Goal: Task Accomplishment & Management: Complete application form

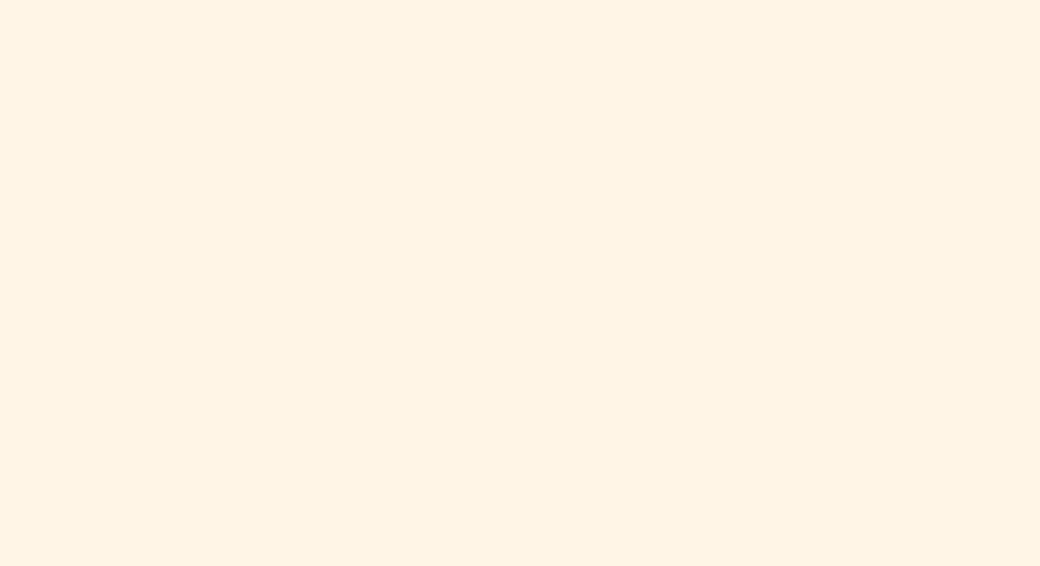
scroll to position [758, 0]
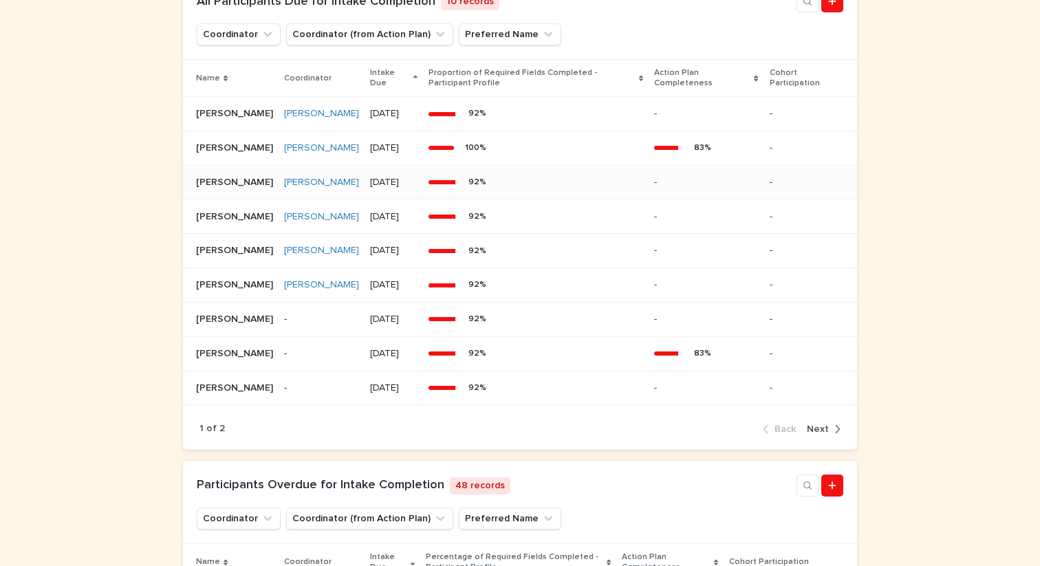
scroll to position [725, 0]
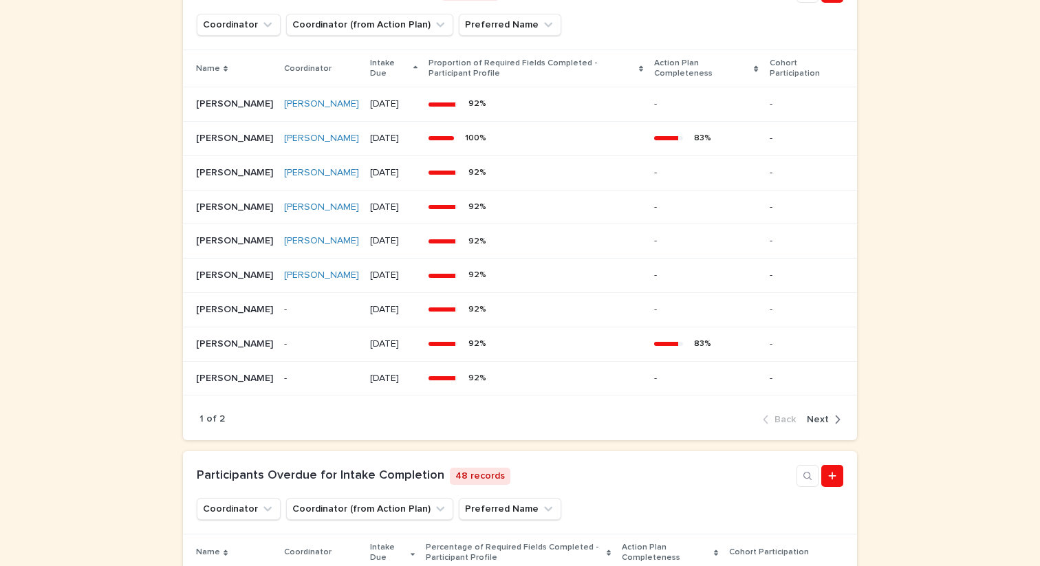
click at [826, 424] on span "Next" at bounding box center [817, 420] width 22 height 10
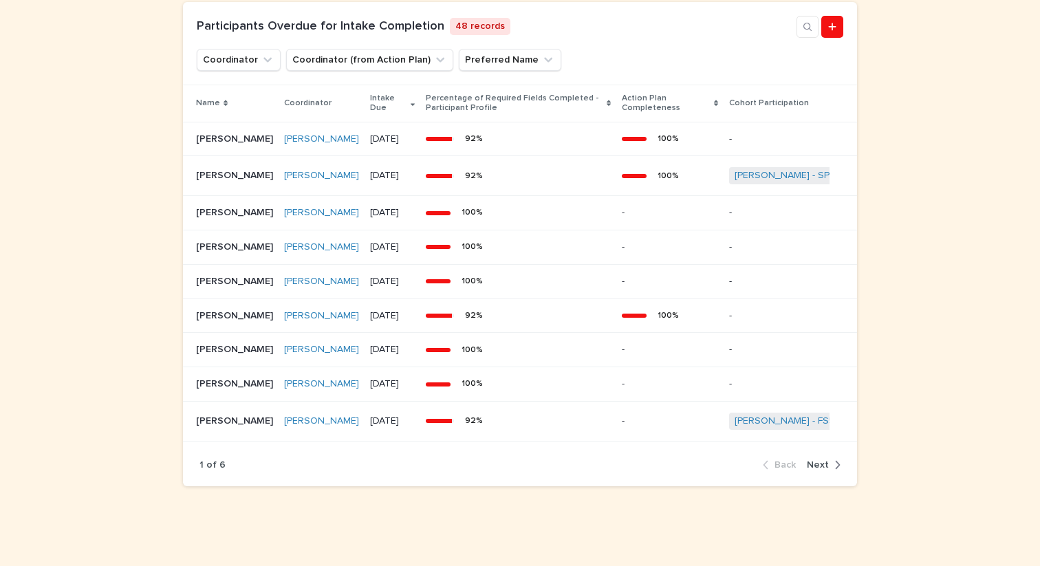
scroll to position [956, 0]
click at [821, 462] on span "Next" at bounding box center [817, 465] width 22 height 10
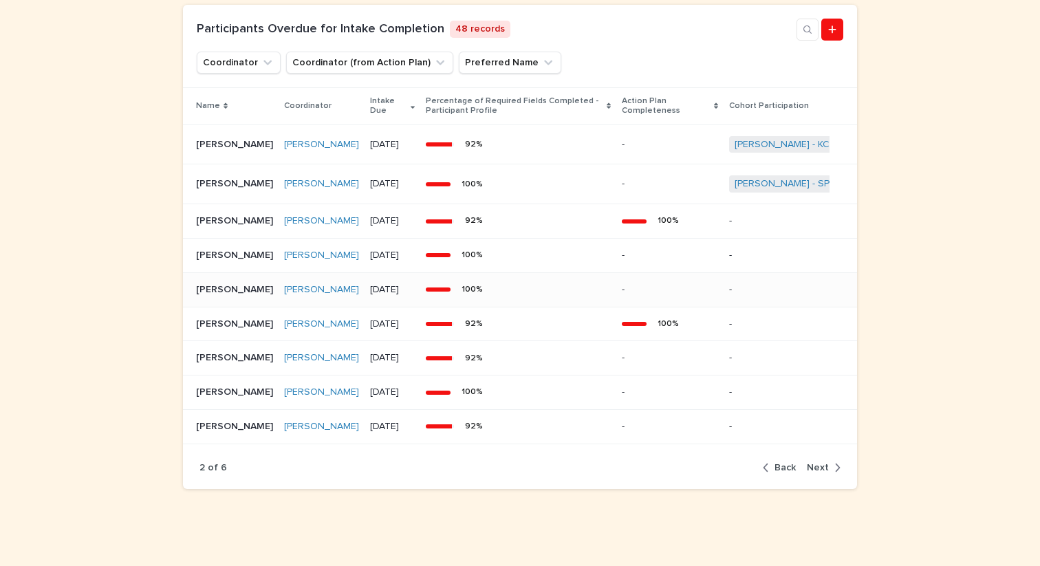
scroll to position [884, 0]
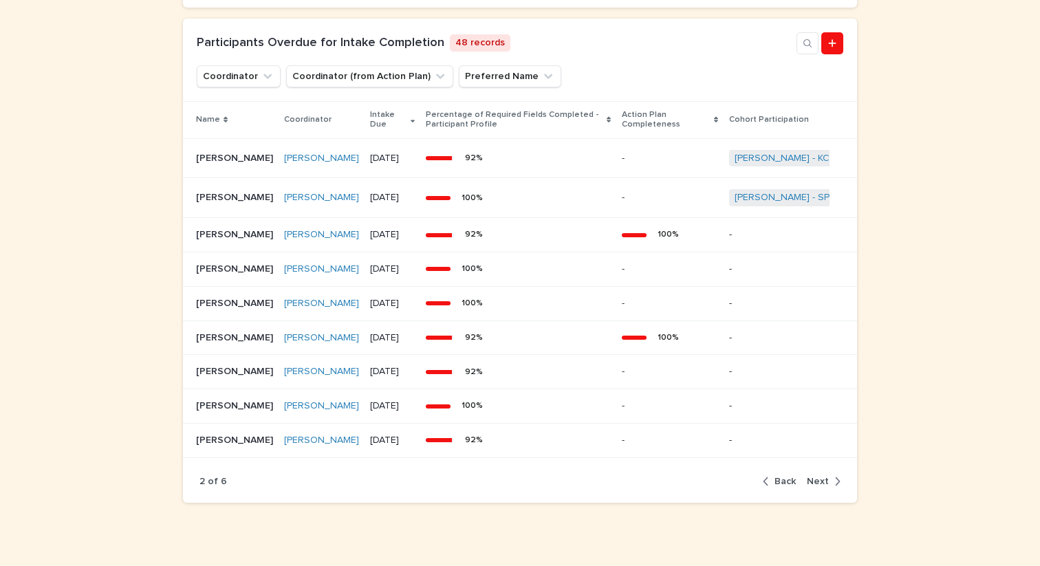
click at [817, 486] on span "Next" at bounding box center [817, 481] width 22 height 10
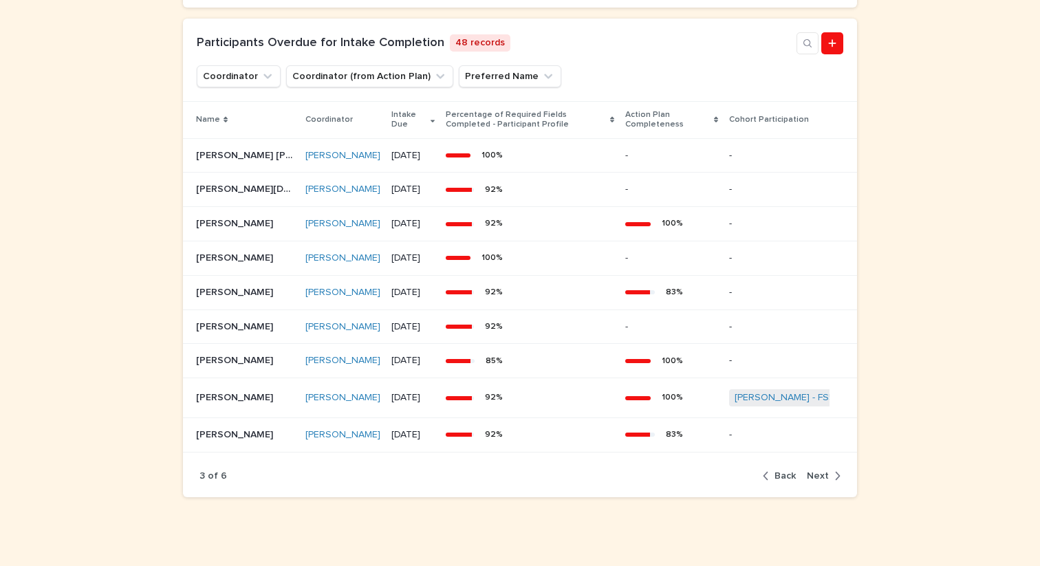
click at [824, 481] on span "Next" at bounding box center [817, 476] width 22 height 10
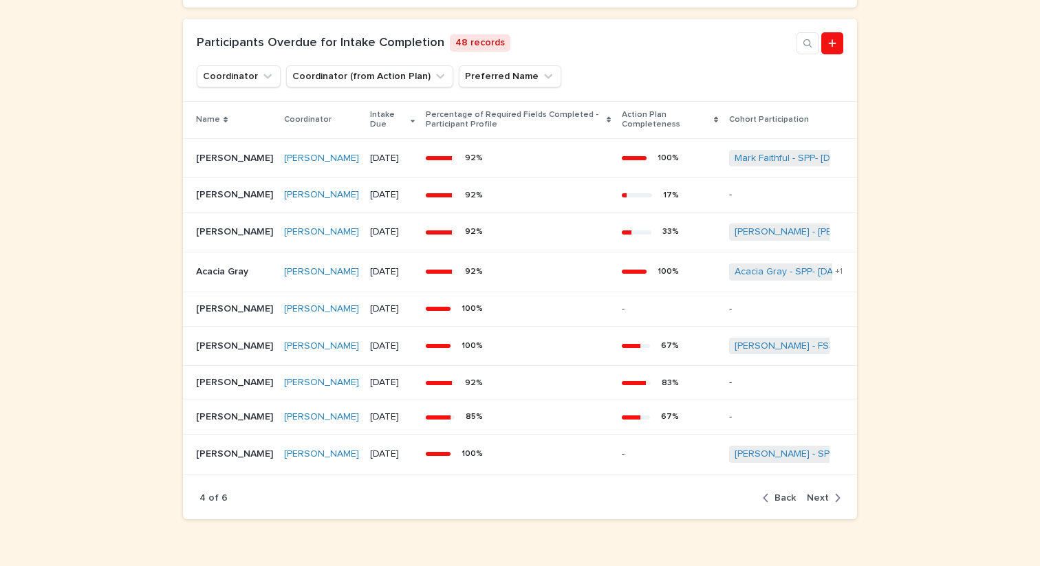
click at [822, 503] on span "Next" at bounding box center [817, 498] width 22 height 10
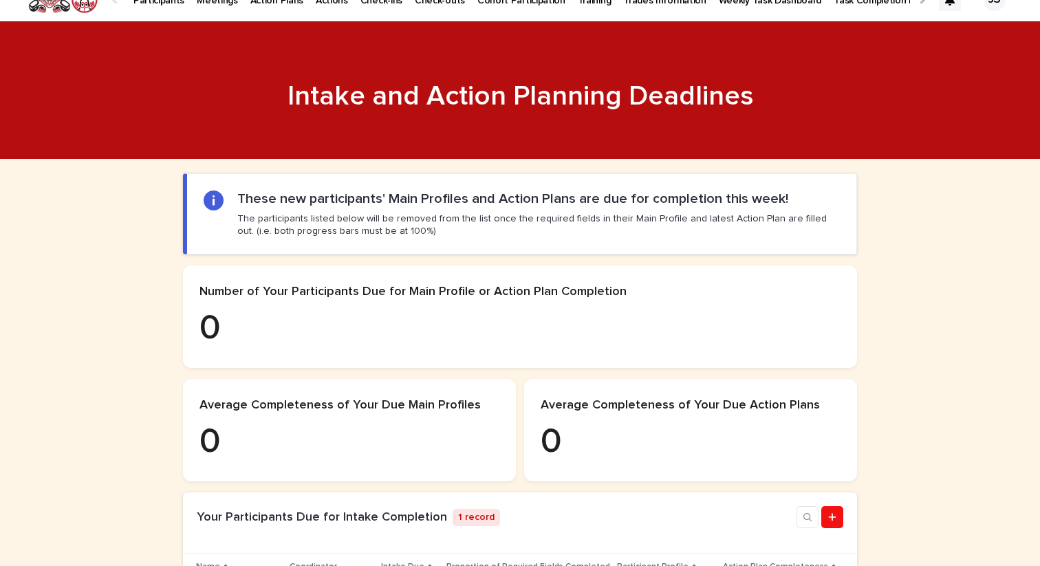
scroll to position [0, 0]
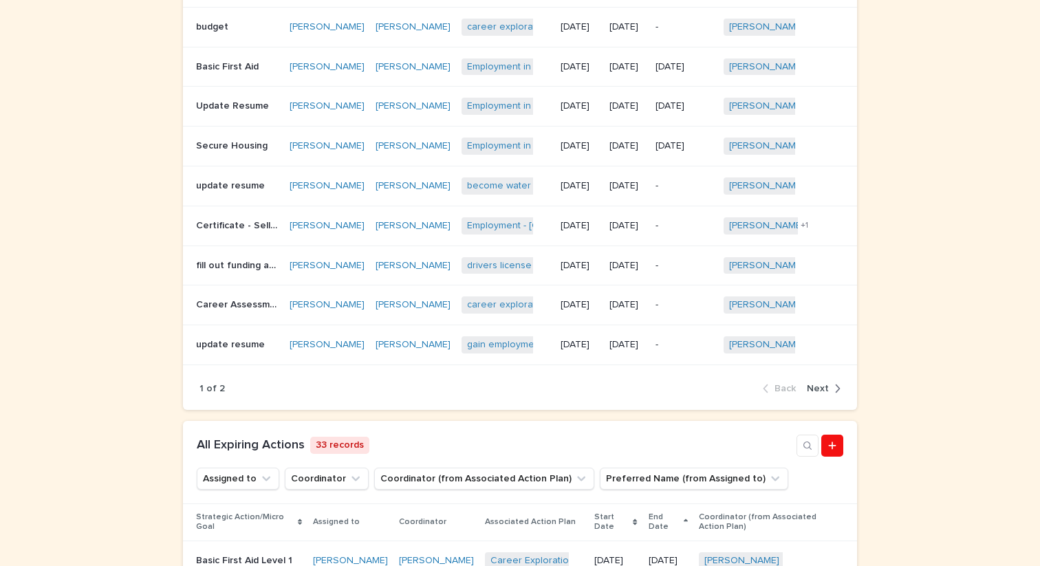
scroll to position [538, 0]
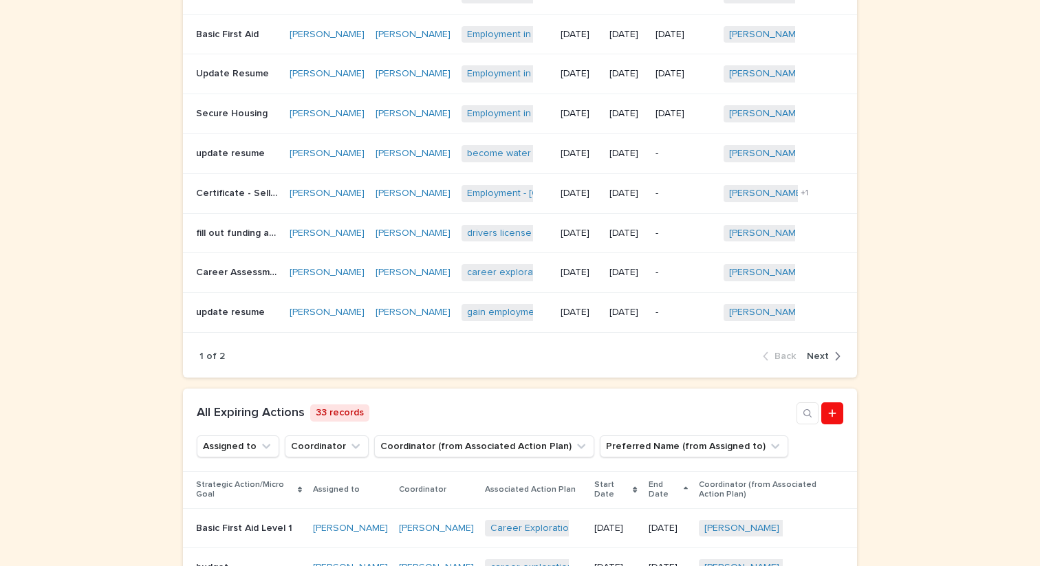
click at [818, 361] on span "Next" at bounding box center [817, 356] width 22 height 10
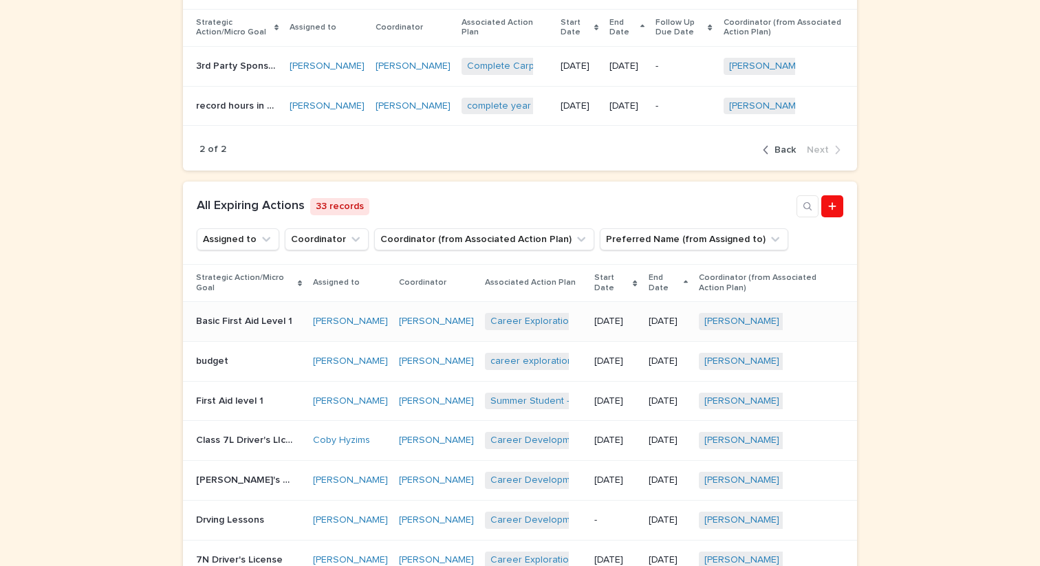
scroll to position [476, 0]
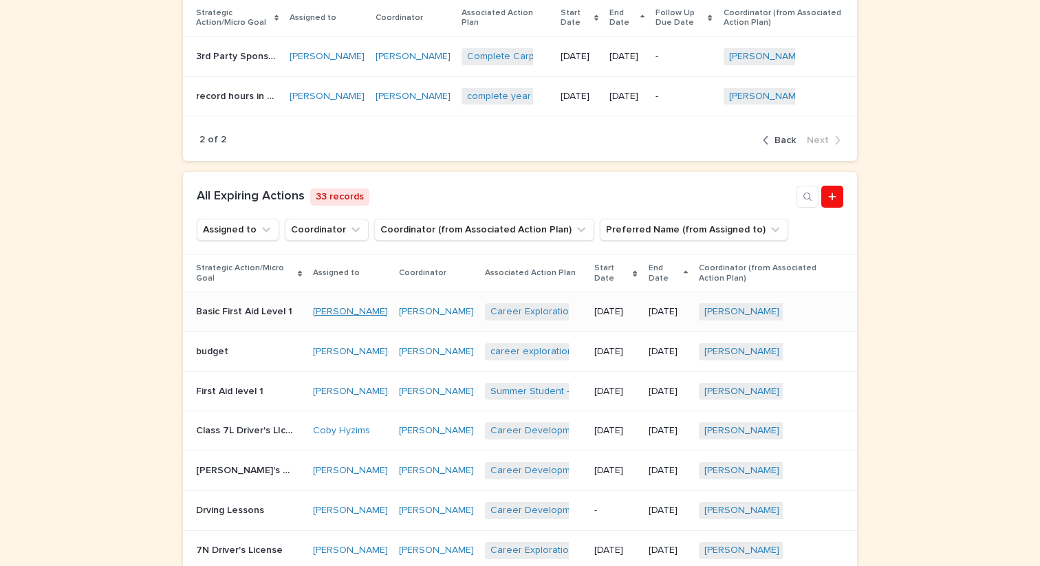
click at [341, 318] on link "Jake McMillan" at bounding box center [350, 312] width 75 height 12
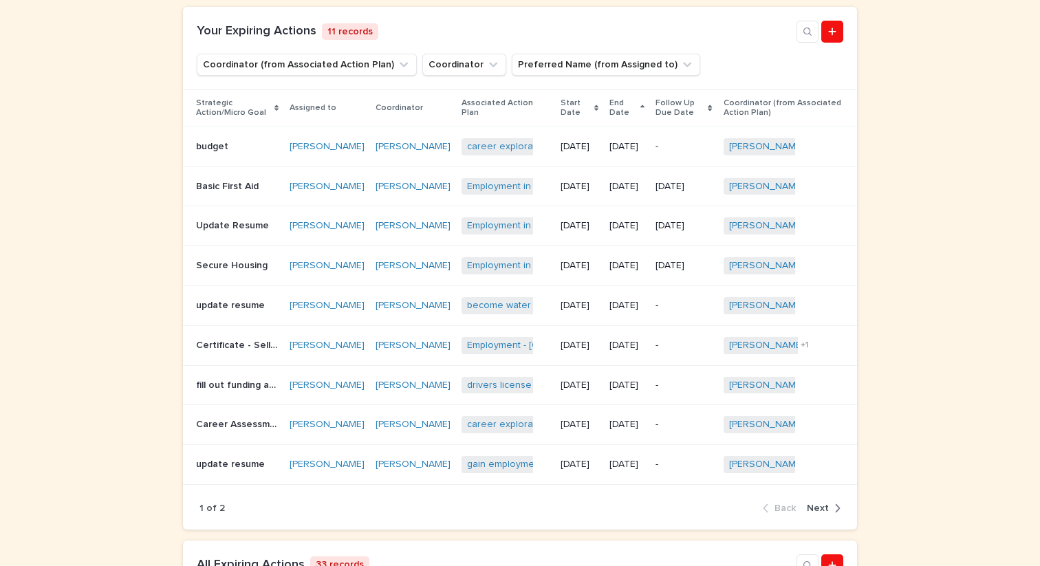
scroll to position [400, 0]
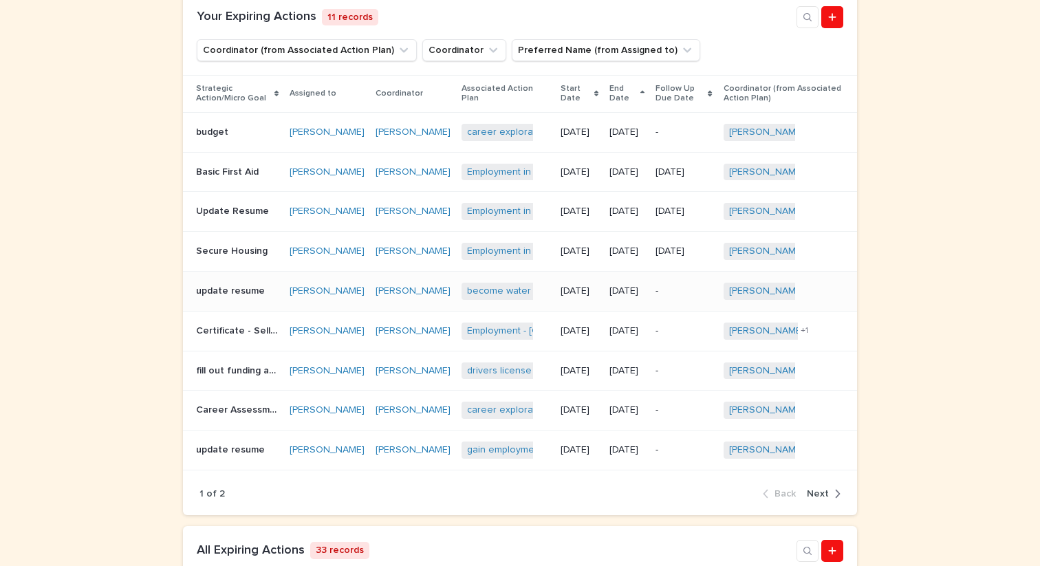
click at [225, 297] on p "update resume" at bounding box center [232, 290] width 72 height 14
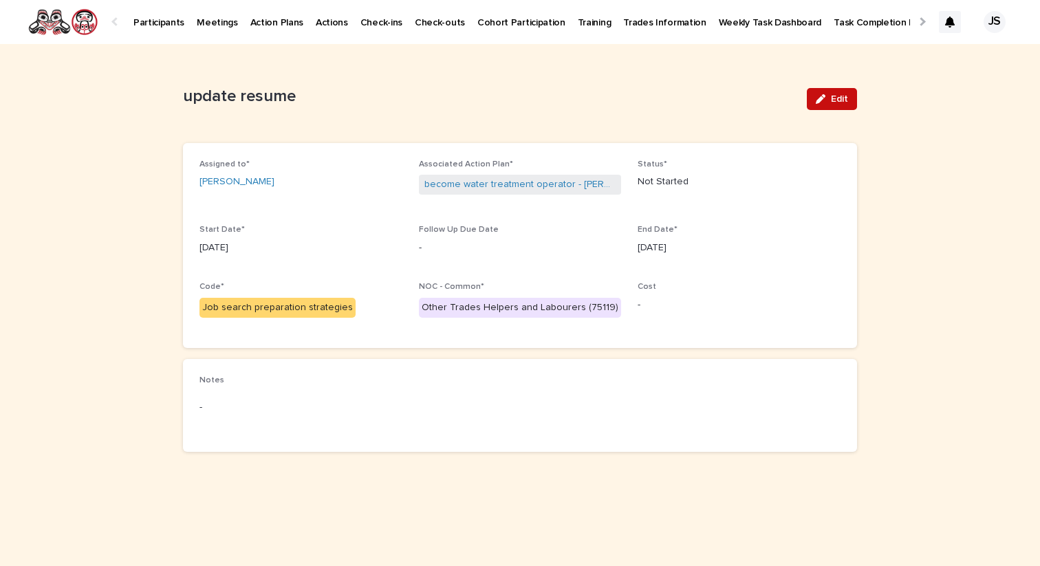
click at [842, 100] on span "Edit" at bounding box center [839, 99] width 17 height 10
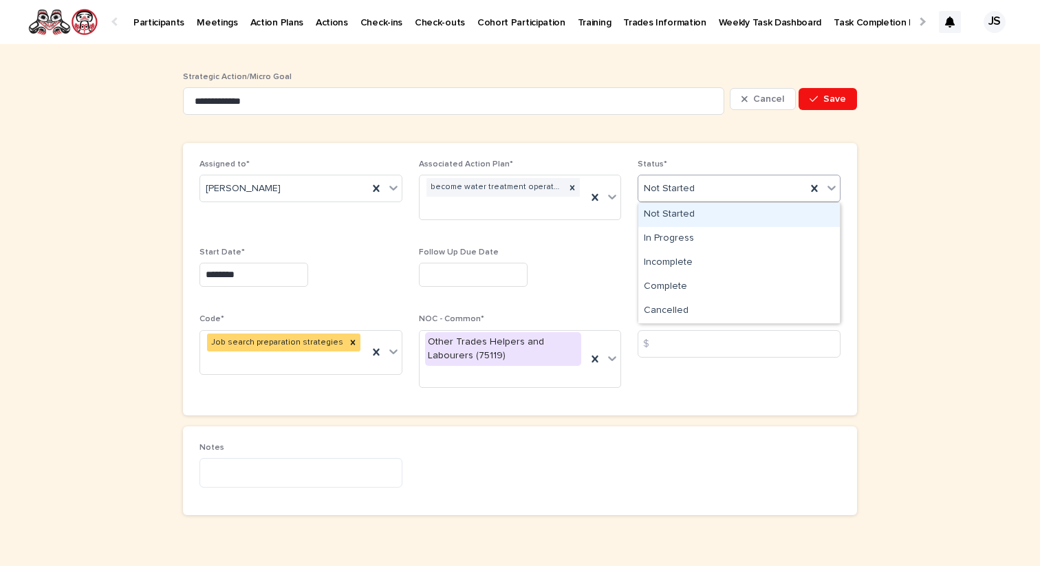
click at [754, 195] on div "Not Started" at bounding box center [722, 188] width 168 height 23
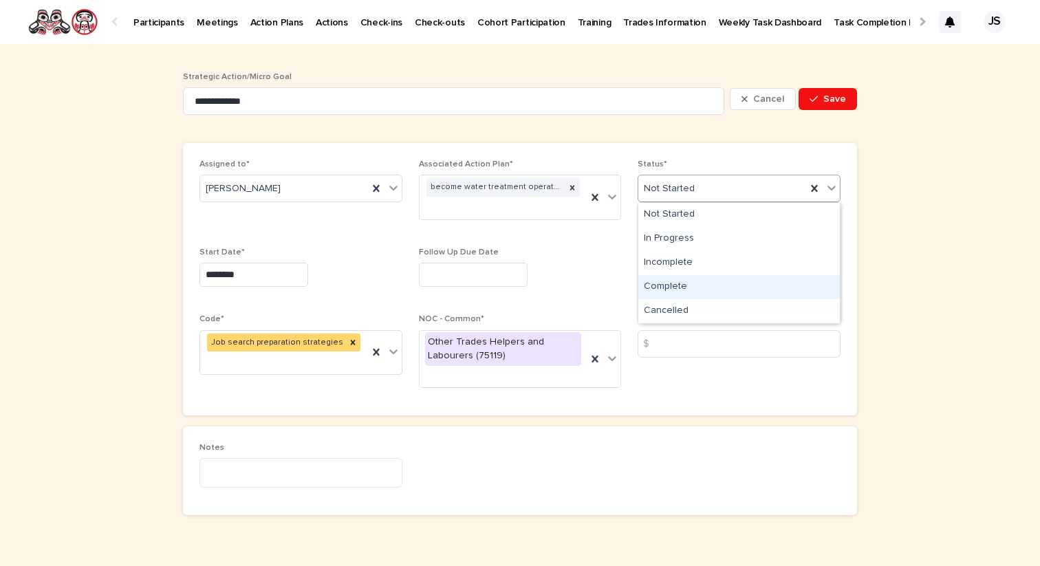
click at [693, 293] on div "Complete" at bounding box center [738, 287] width 201 height 24
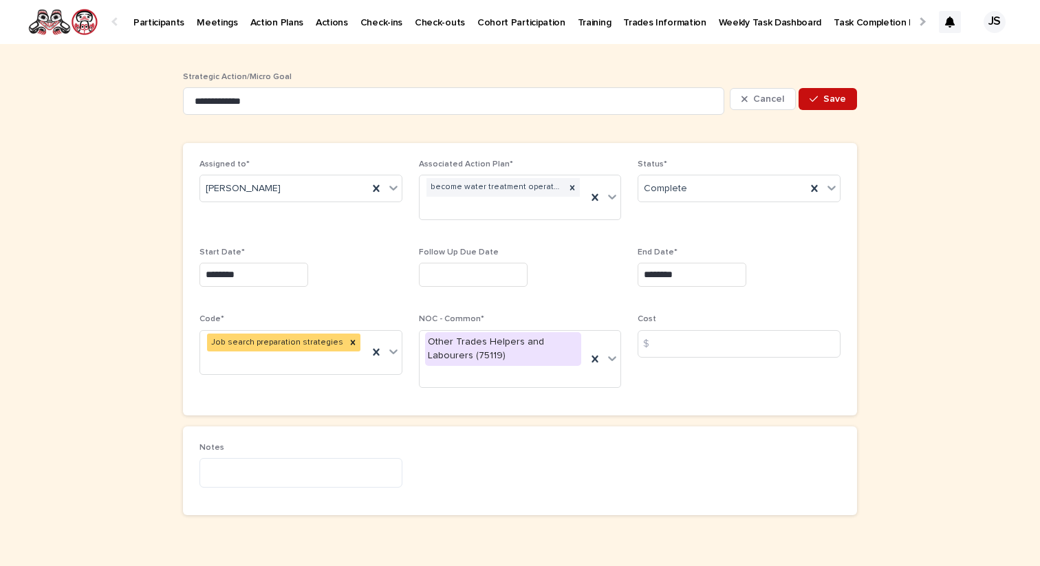
click at [842, 99] on span "Save" at bounding box center [834, 99] width 23 height 10
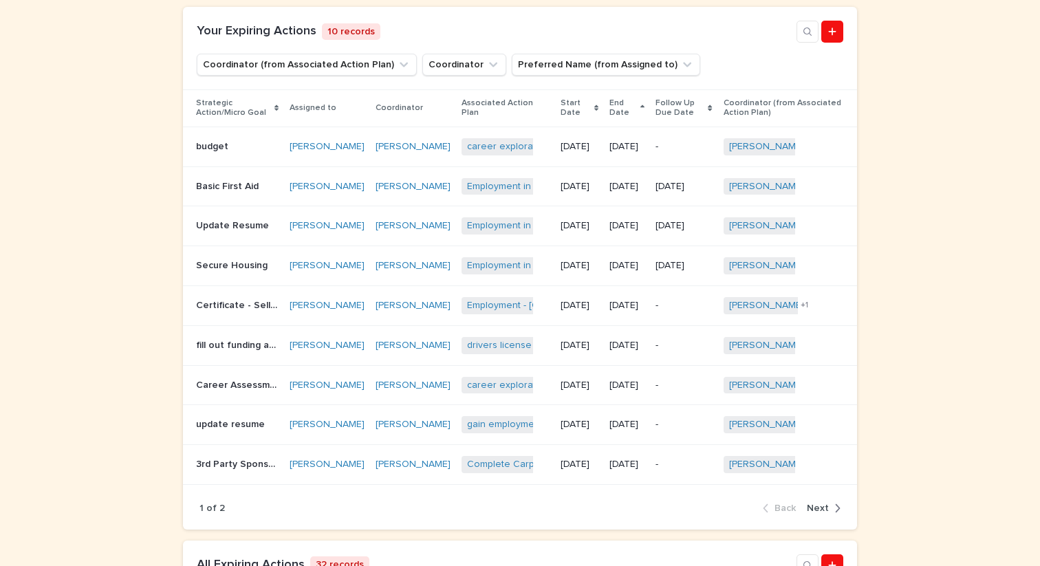
scroll to position [400, 0]
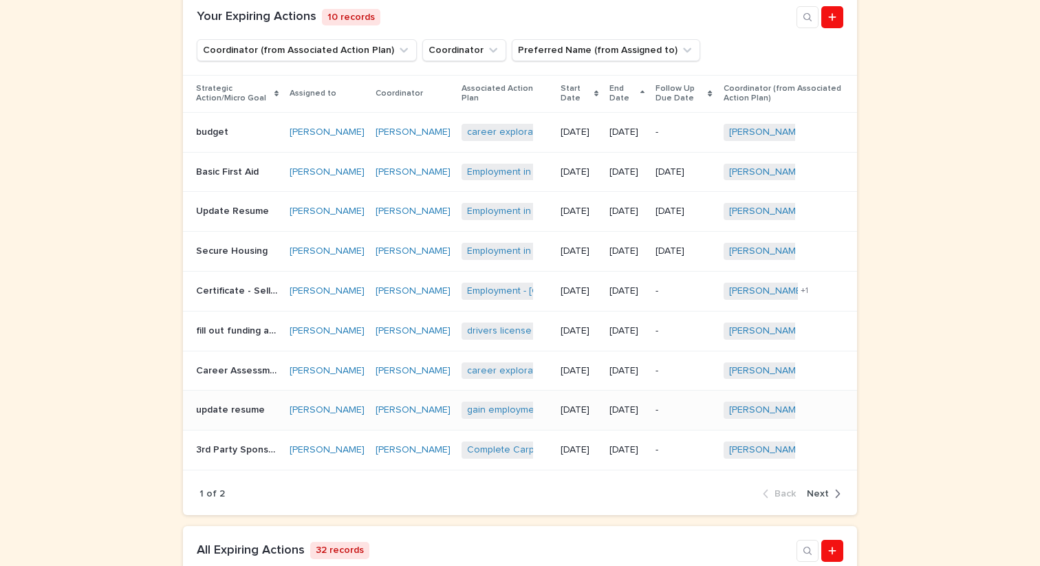
click at [249, 416] on p "update resume" at bounding box center [232, 409] width 72 height 14
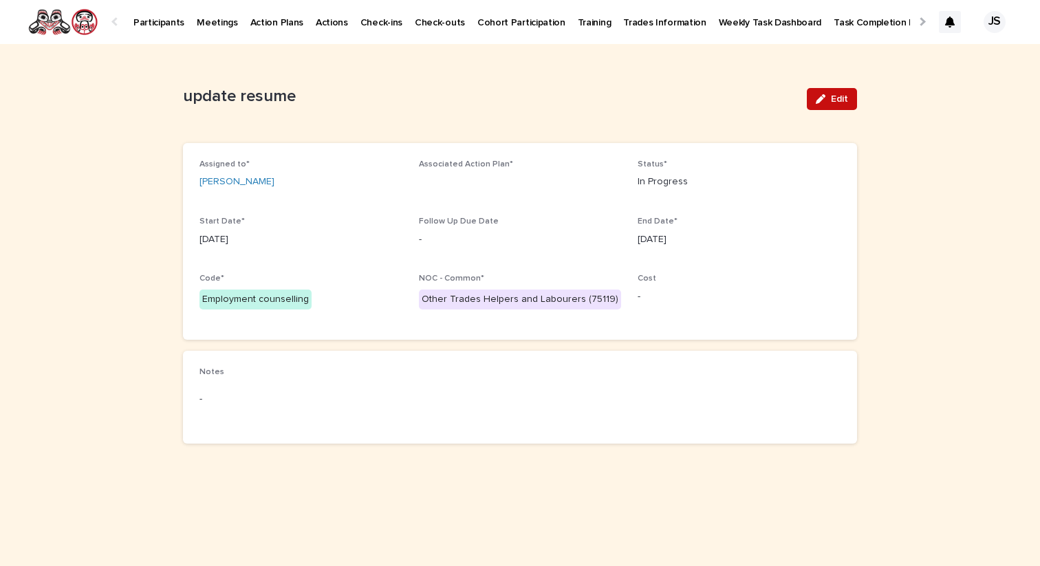
click at [846, 106] on button "Edit" at bounding box center [831, 99] width 50 height 22
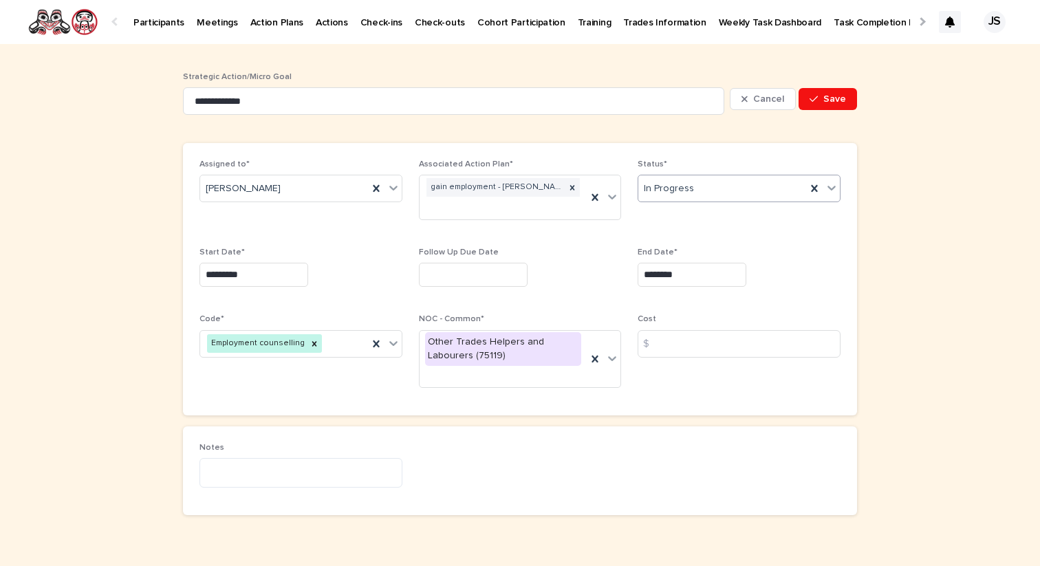
click at [740, 193] on div "In Progress" at bounding box center [722, 188] width 168 height 23
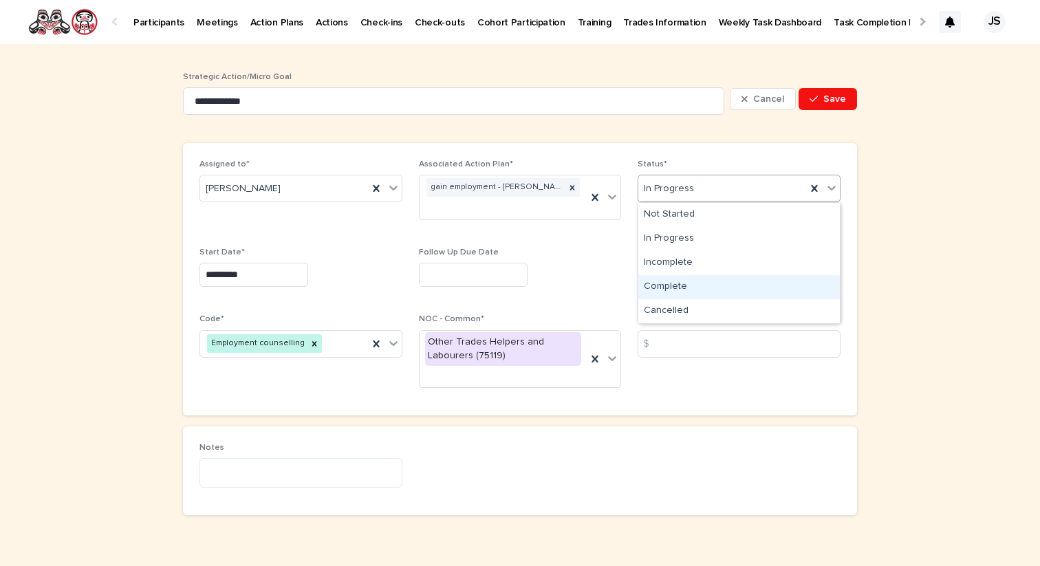
click at [697, 294] on div "Complete" at bounding box center [738, 287] width 201 height 24
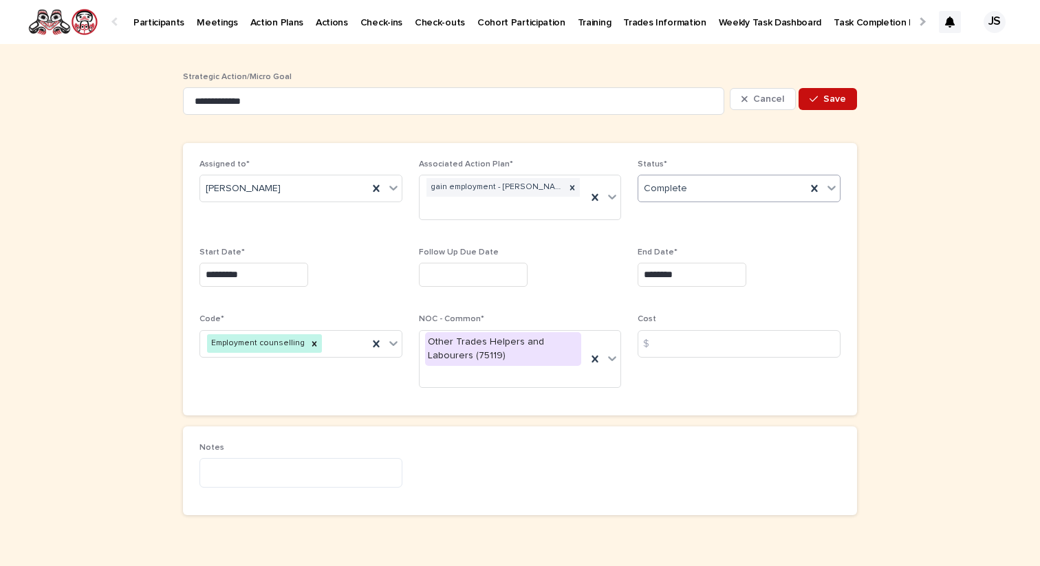
click at [826, 92] on button "Save" at bounding box center [827, 99] width 58 height 22
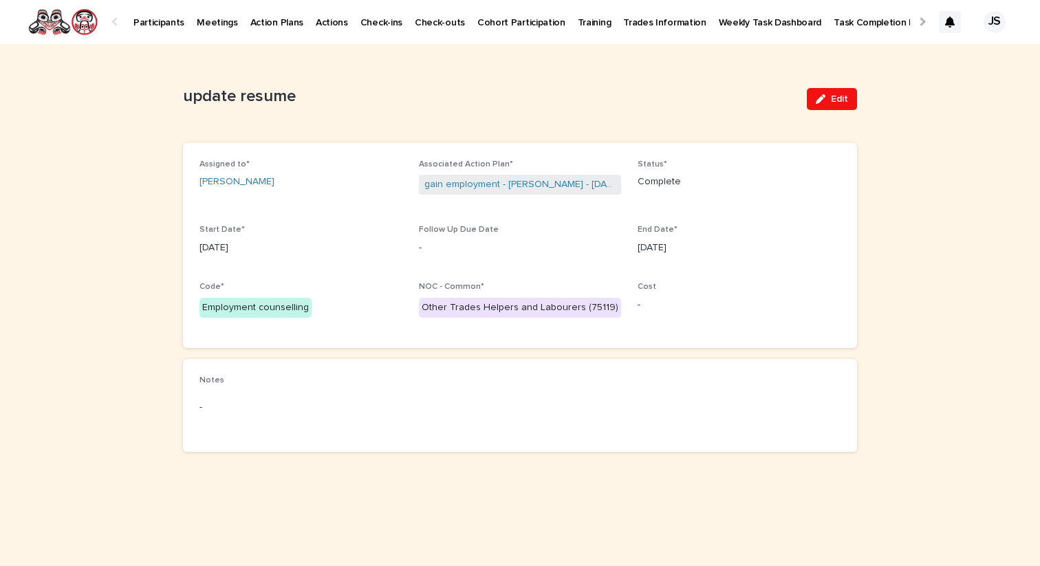
click at [165, 24] on p "Participants" at bounding box center [158, 14] width 51 height 29
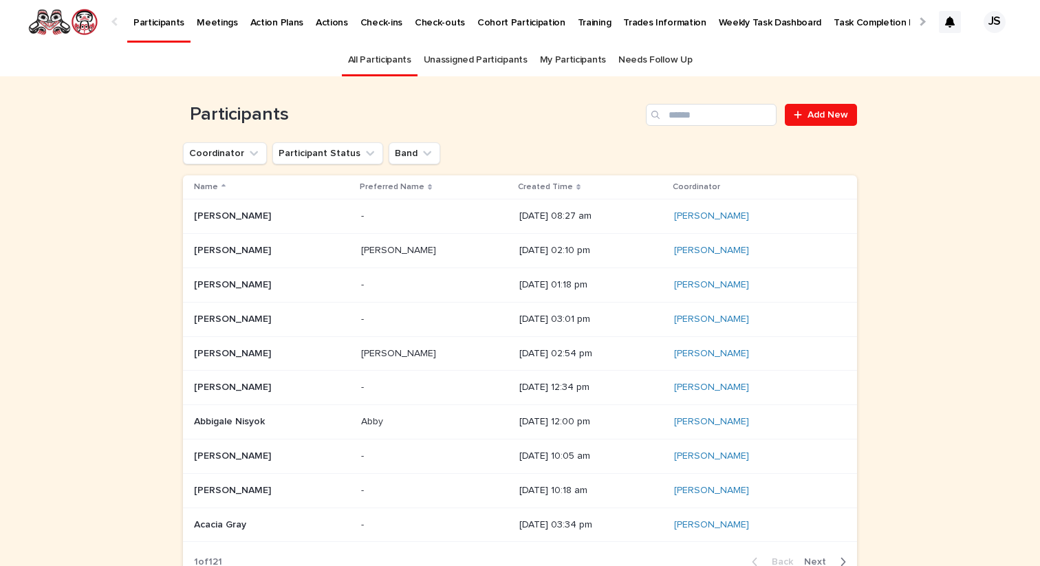
click at [148, 24] on p "Participants" at bounding box center [158, 14] width 51 height 29
click at [576, 187] on icon at bounding box center [578, 187] width 4 height 7
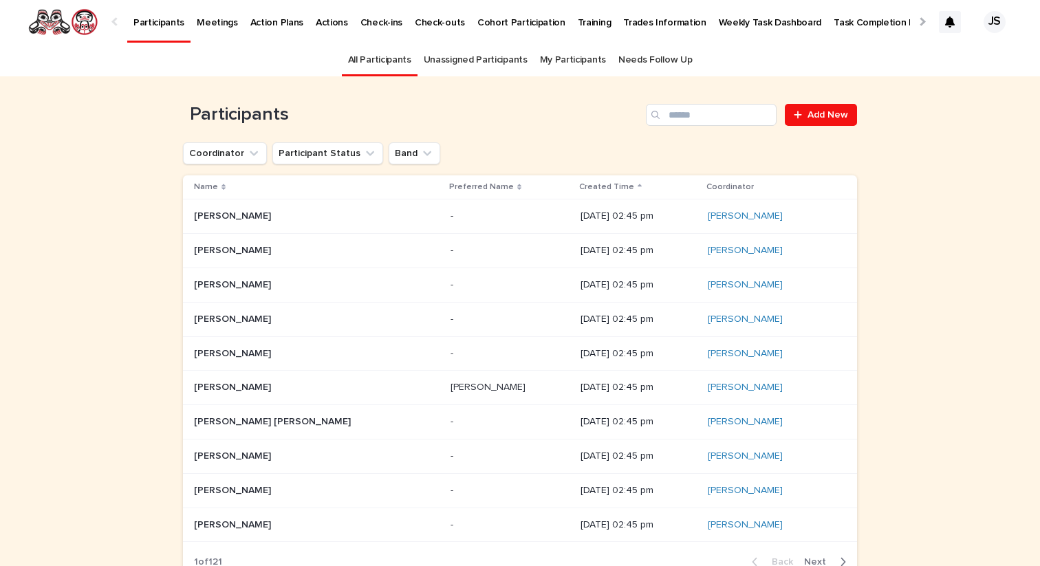
click at [637, 184] on icon at bounding box center [639, 187] width 4 height 7
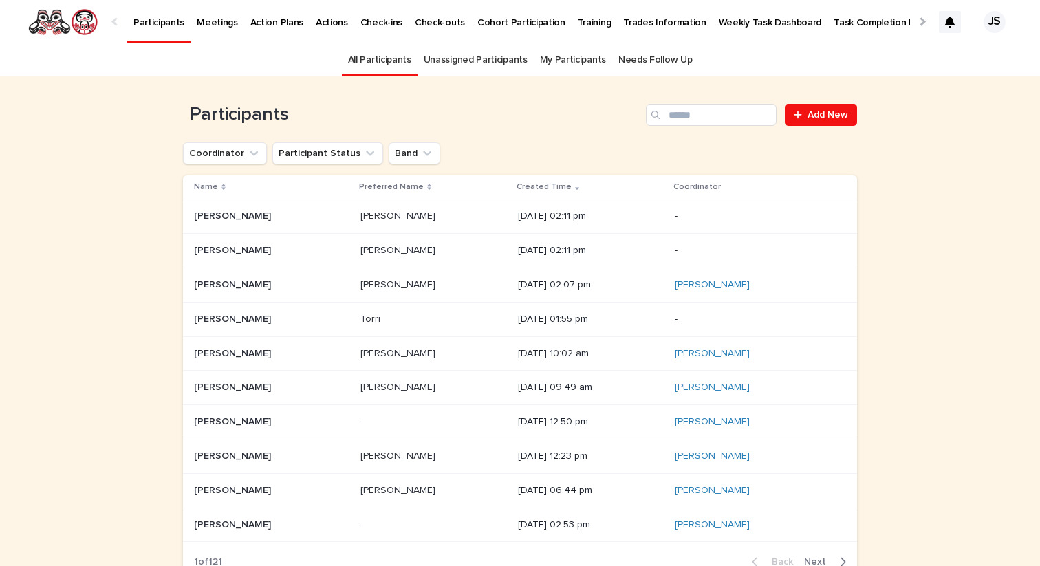
click at [237, 222] on p "Keira Wells" at bounding box center [234, 215] width 80 height 14
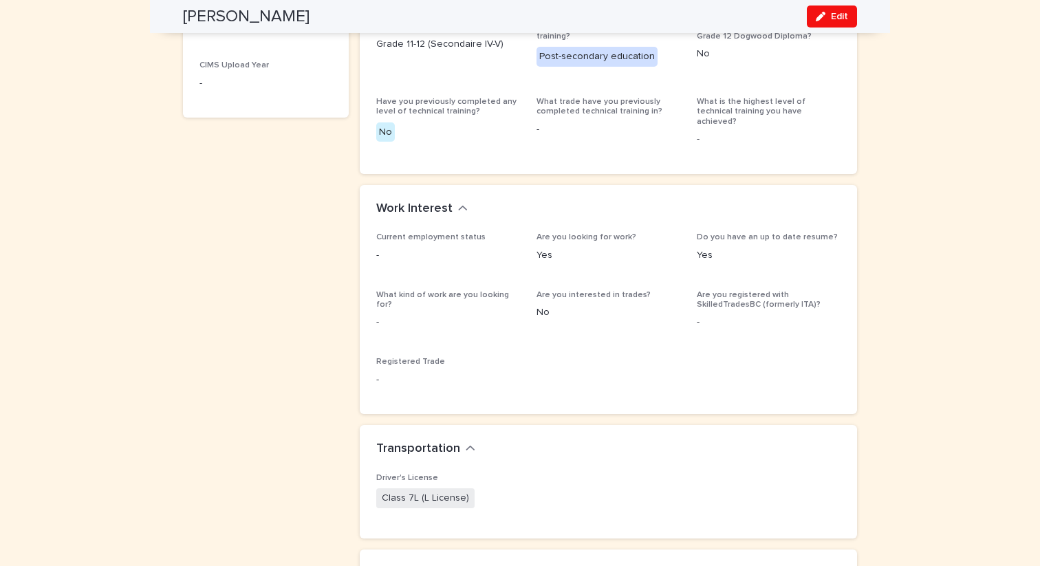
scroll to position [1075, 0]
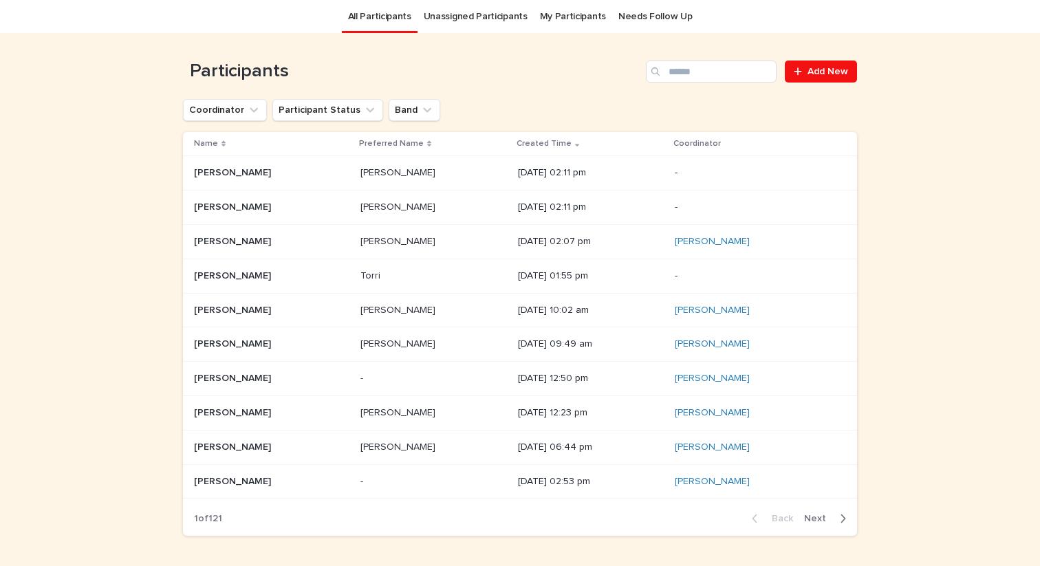
scroll to position [44, 0]
click at [230, 221] on td "Markus McKay Markus McKay" at bounding box center [269, 207] width 172 height 34
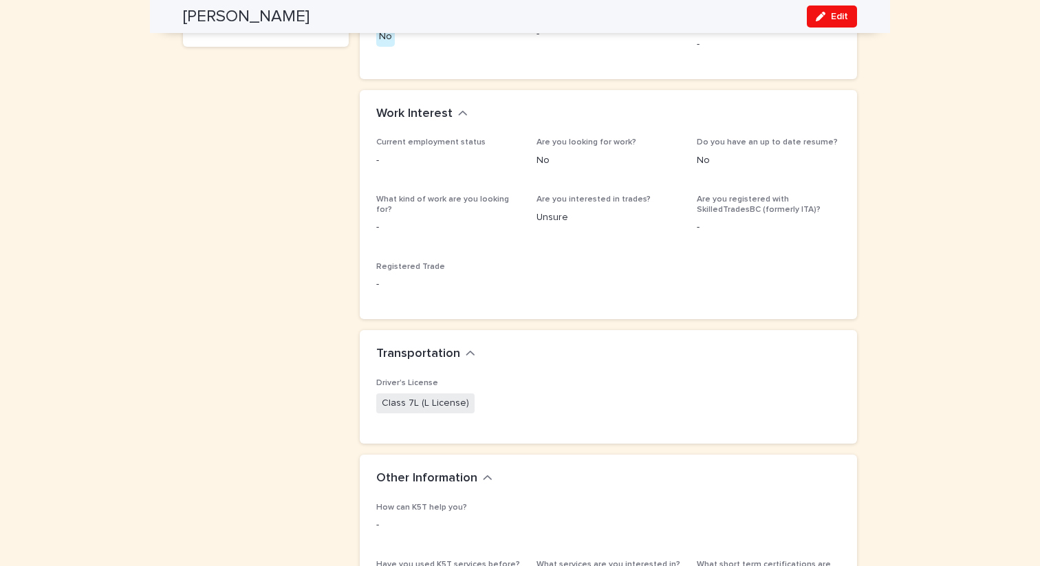
scroll to position [1004, 0]
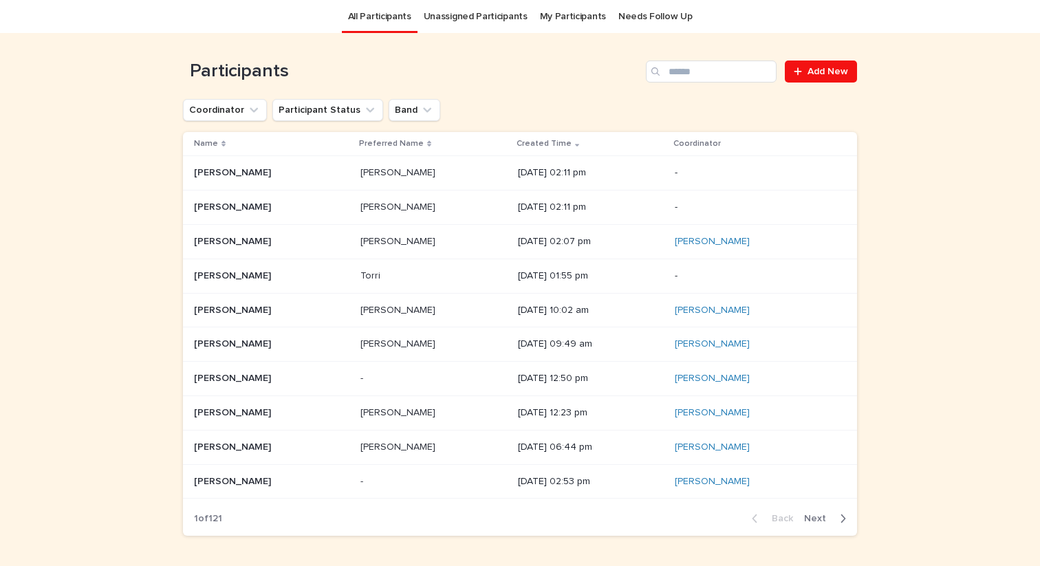
scroll to position [44, 0]
click at [208, 254] on td "Braiden Wells Braiden Wells" at bounding box center [269, 240] width 172 height 34
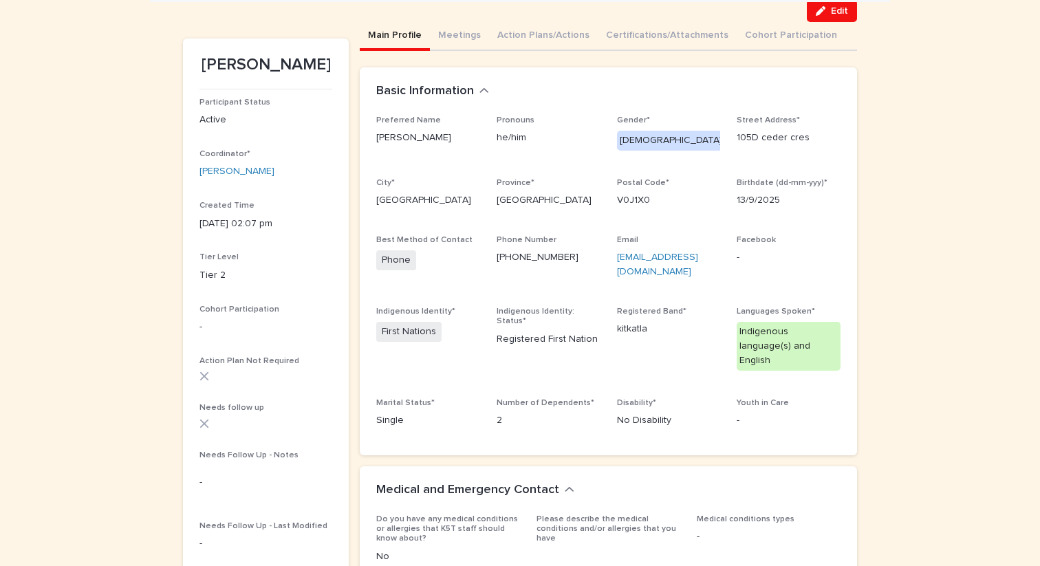
scroll to position [101, 0]
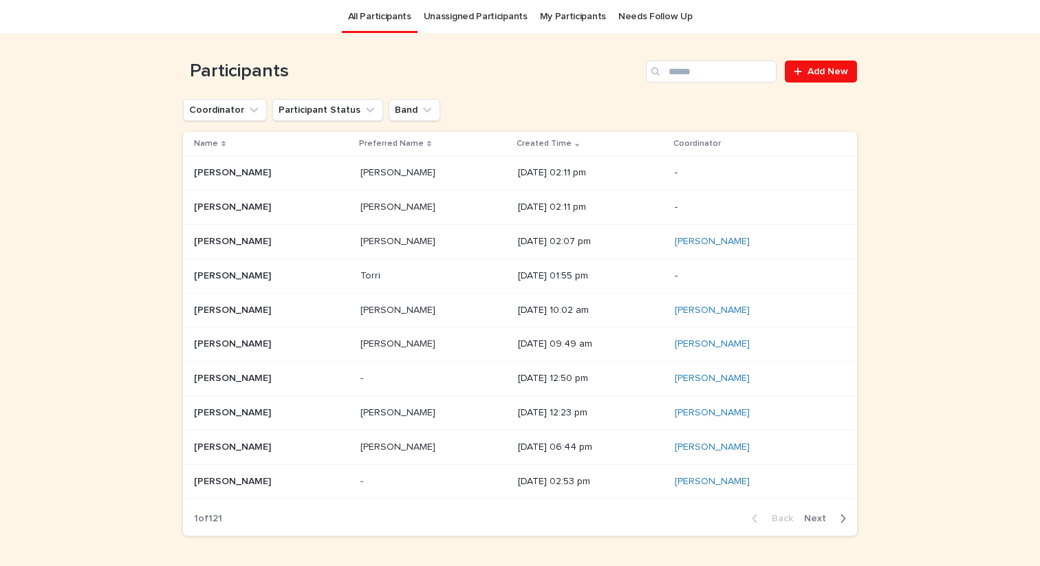
scroll to position [44, 0]
click at [241, 270] on p "Torrance Stewart" at bounding box center [234, 274] width 80 height 14
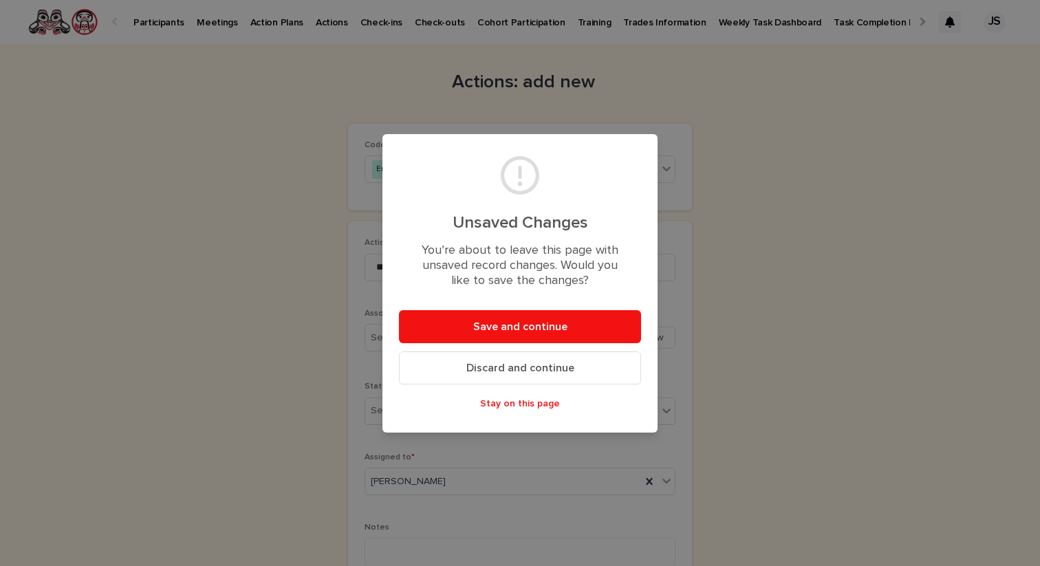
click at [518, 370] on span "Discard and continue" at bounding box center [520, 367] width 108 height 11
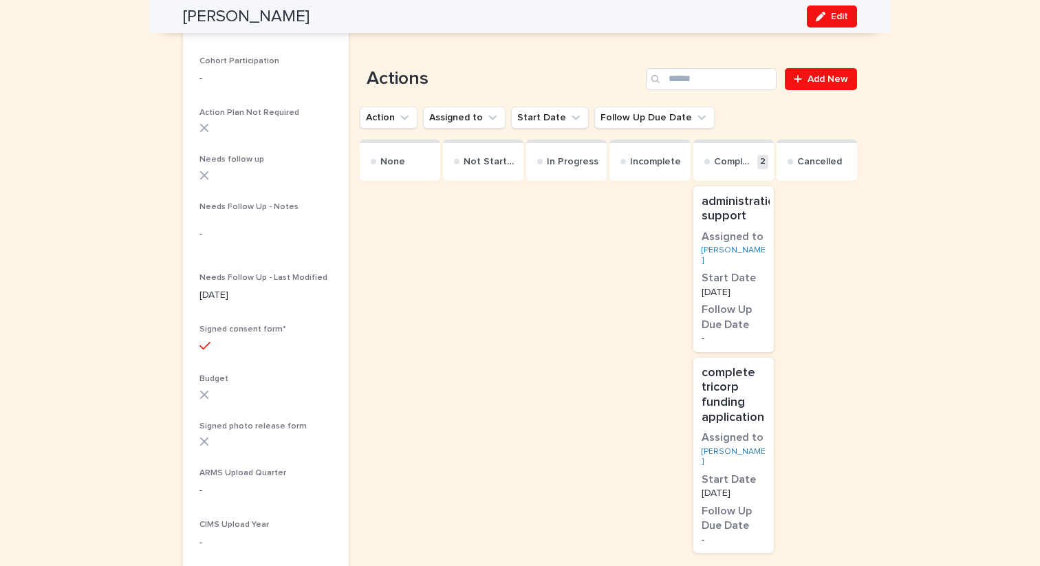
scroll to position [360, 0]
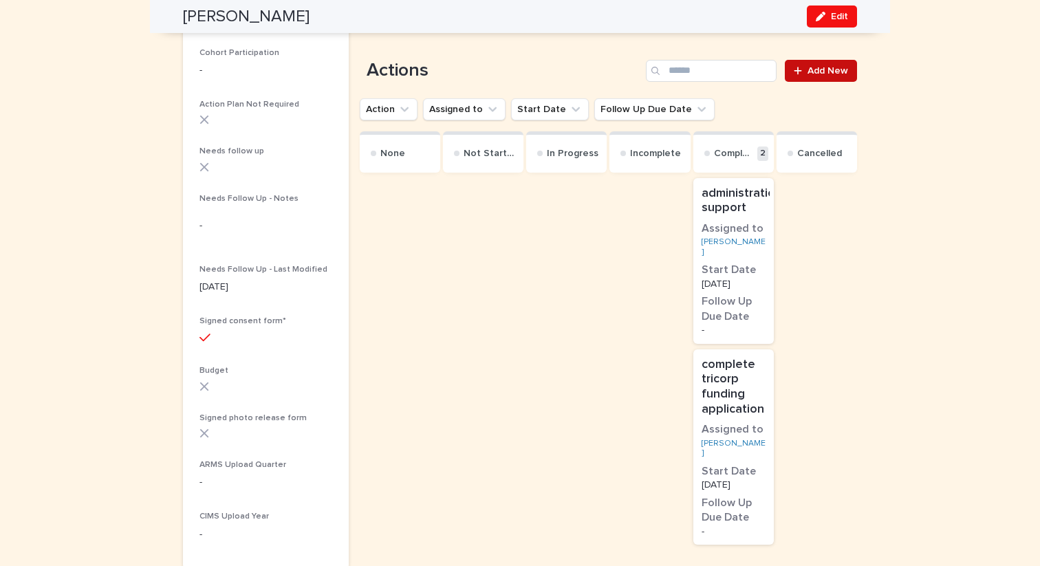
click at [815, 69] on span "Add New" at bounding box center [827, 71] width 41 height 10
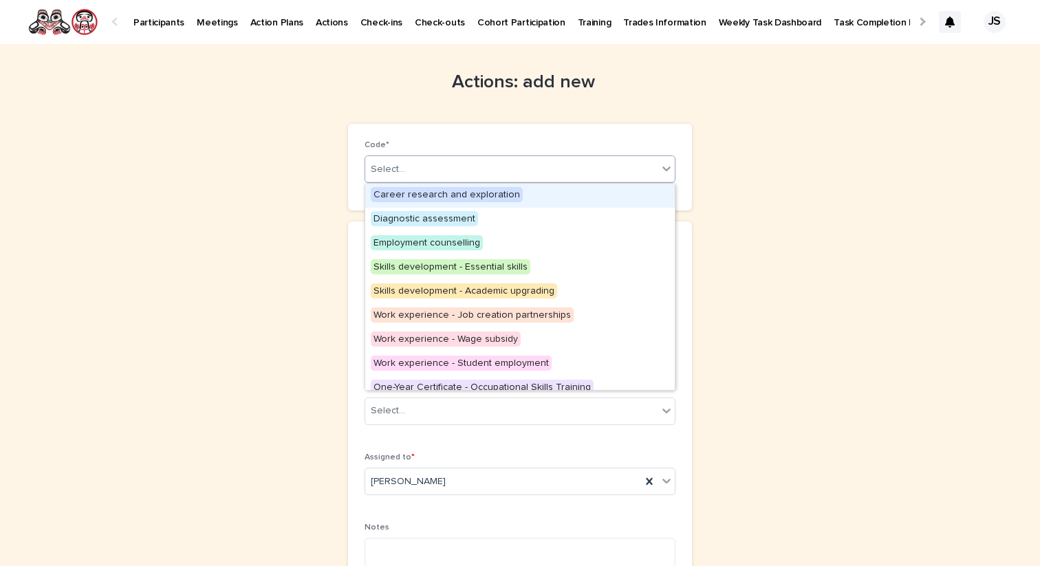
click at [435, 165] on div "Select..." at bounding box center [511, 169] width 292 height 23
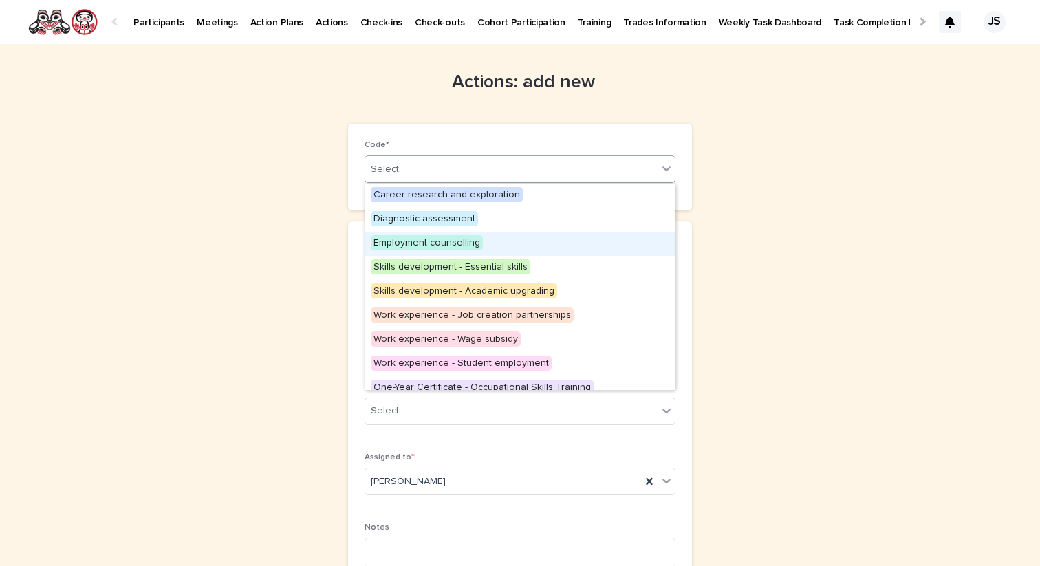
click at [417, 243] on span "Employment counselling" at bounding box center [427, 242] width 112 height 15
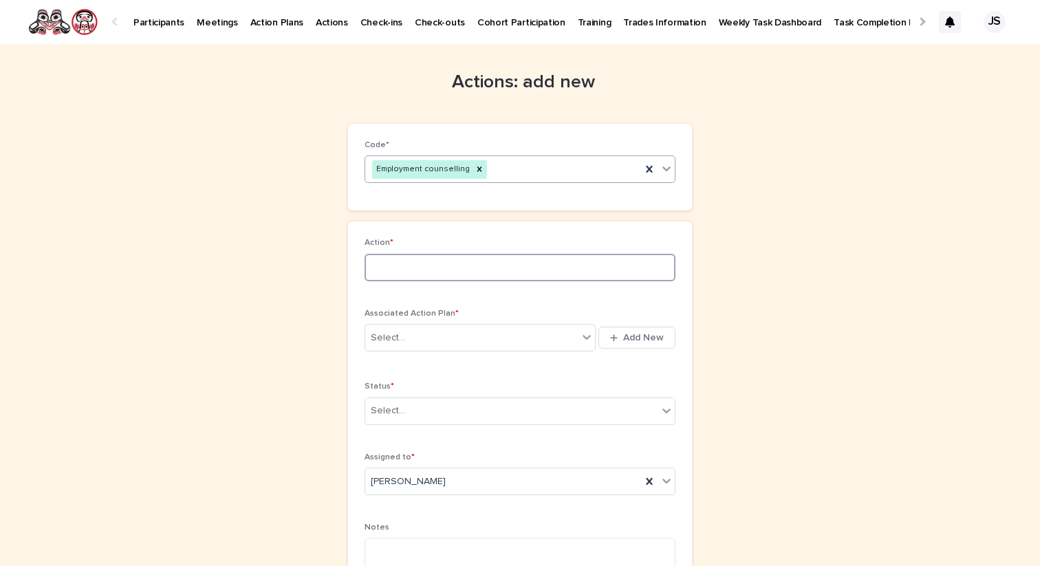
click at [414, 276] on input at bounding box center [519, 268] width 311 height 28
type input "**********"
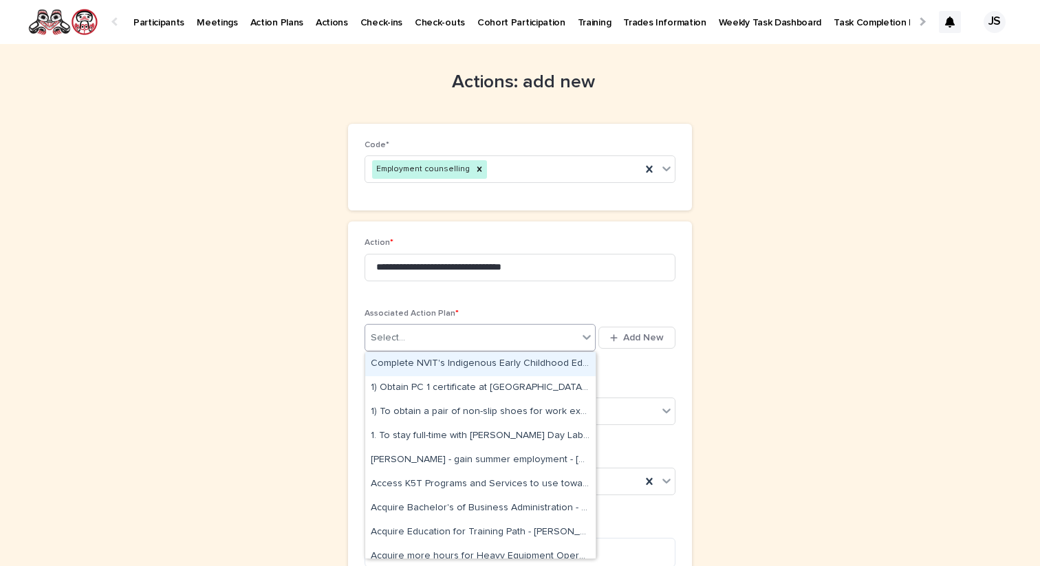
click at [443, 332] on div "Select..." at bounding box center [471, 338] width 212 height 23
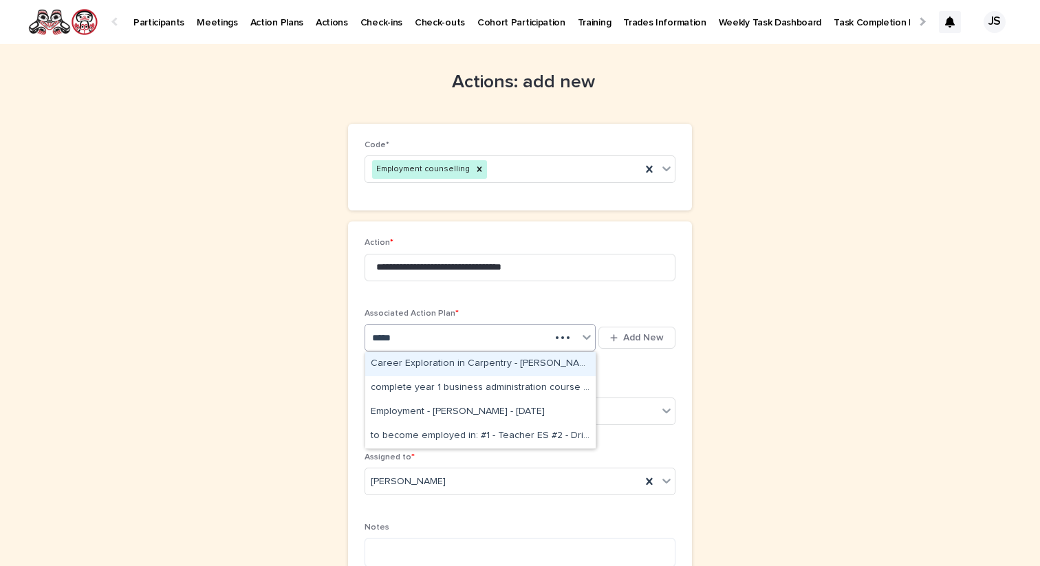
type input "******"
click at [430, 366] on div "complete year 1 business administration course - Cheryl Campbell - Sep 16th, 20…" at bounding box center [480, 364] width 230 height 24
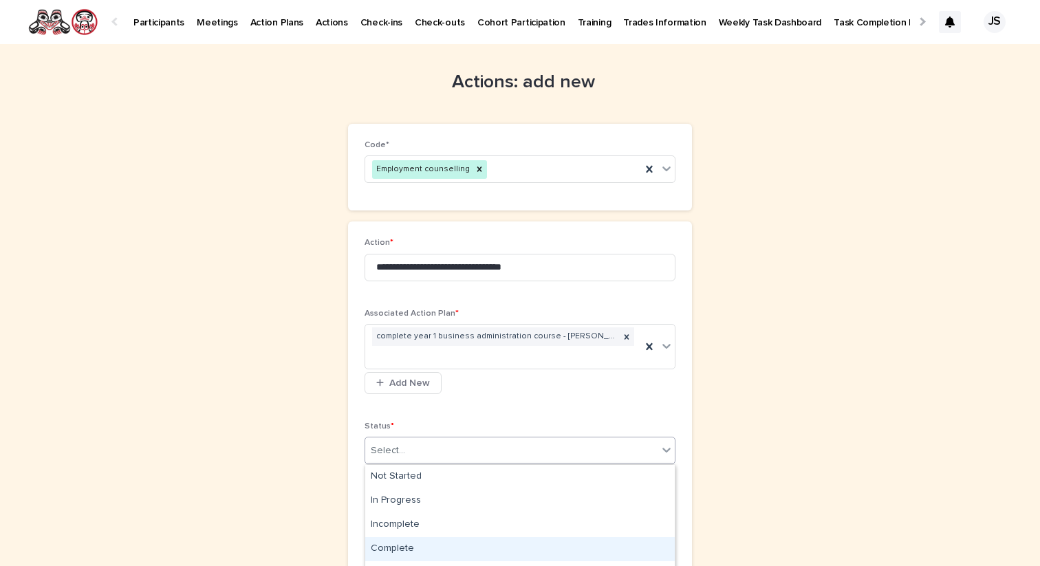
click at [433, 555] on div "Complete" at bounding box center [519, 549] width 309 height 24
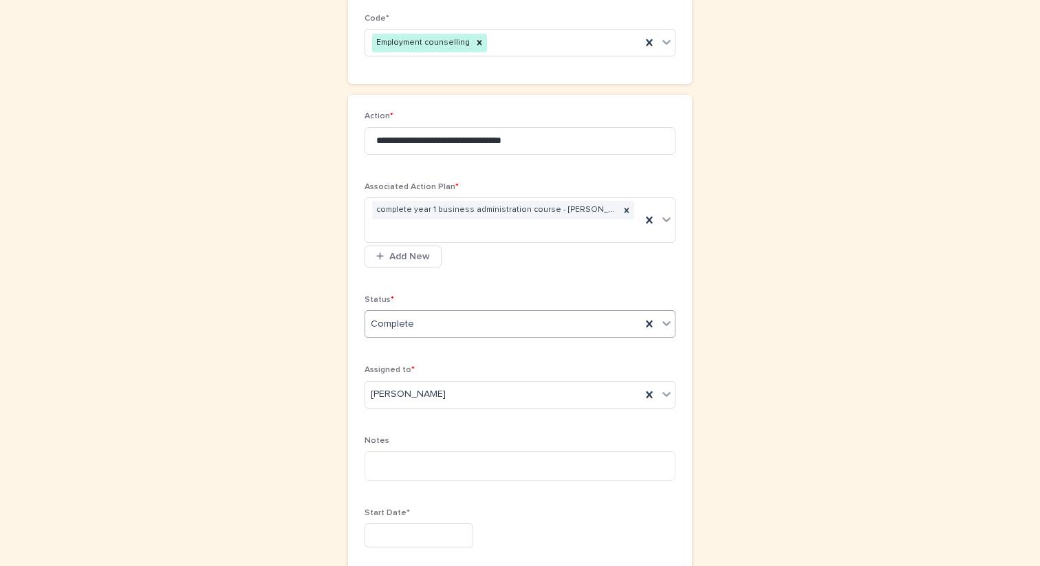
scroll to position [129, 0]
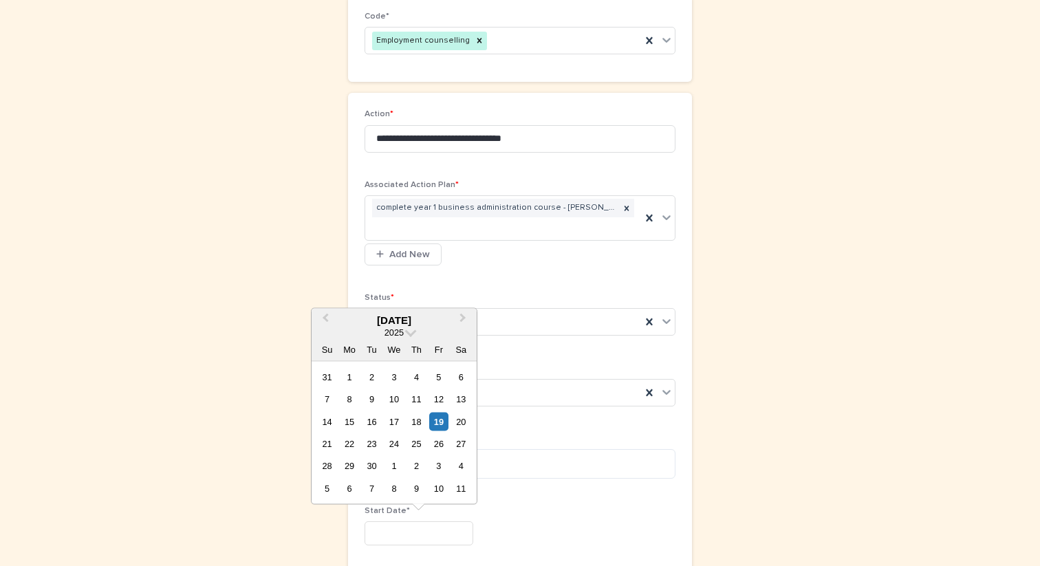
click at [425, 530] on input "text" at bounding box center [418, 533] width 109 height 24
click at [351, 373] on div "1" at bounding box center [349, 376] width 19 height 19
type input "********"
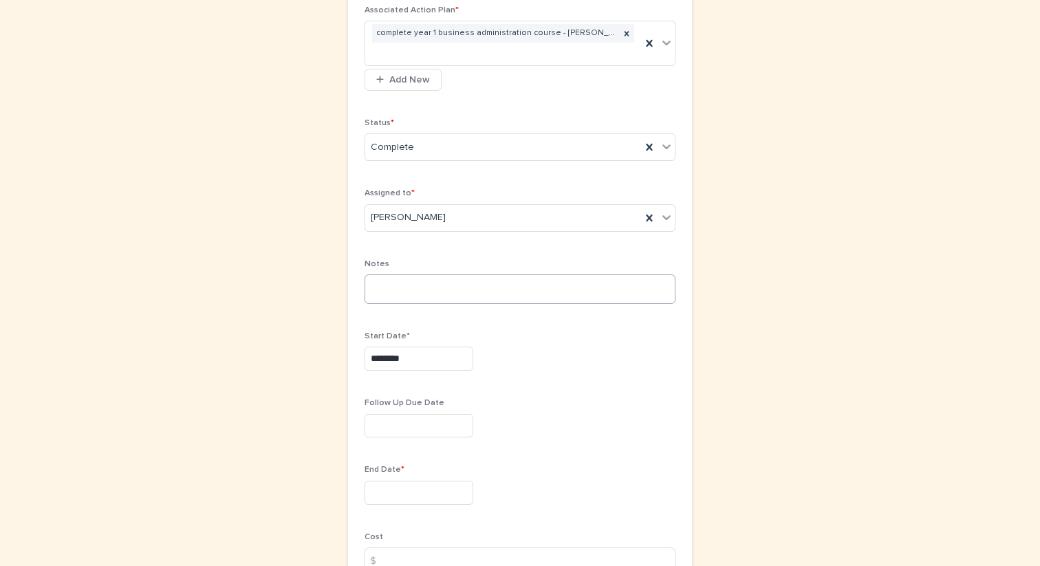
scroll to position [384, 0]
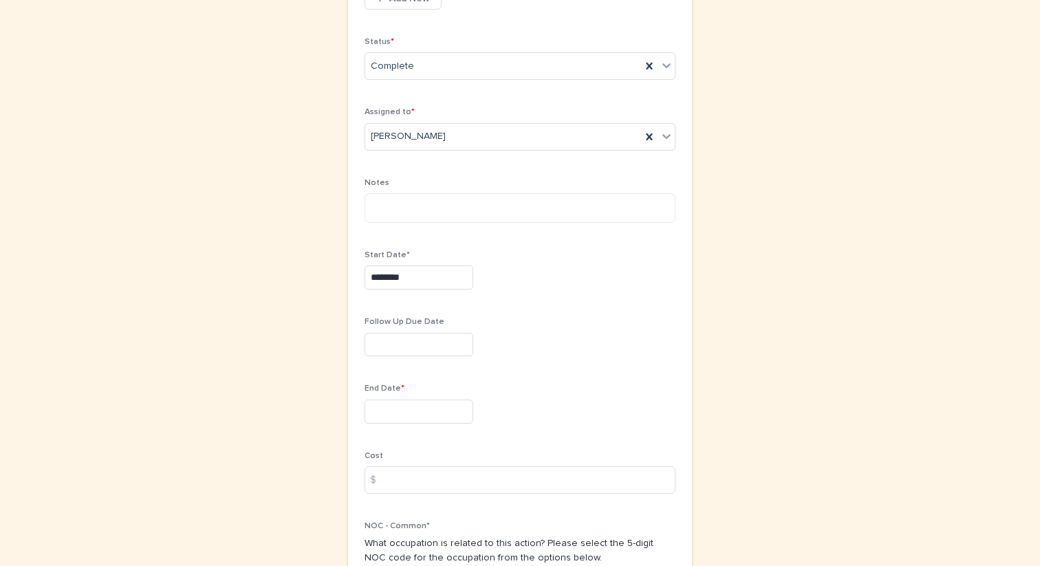
click at [391, 408] on input "text" at bounding box center [418, 411] width 109 height 24
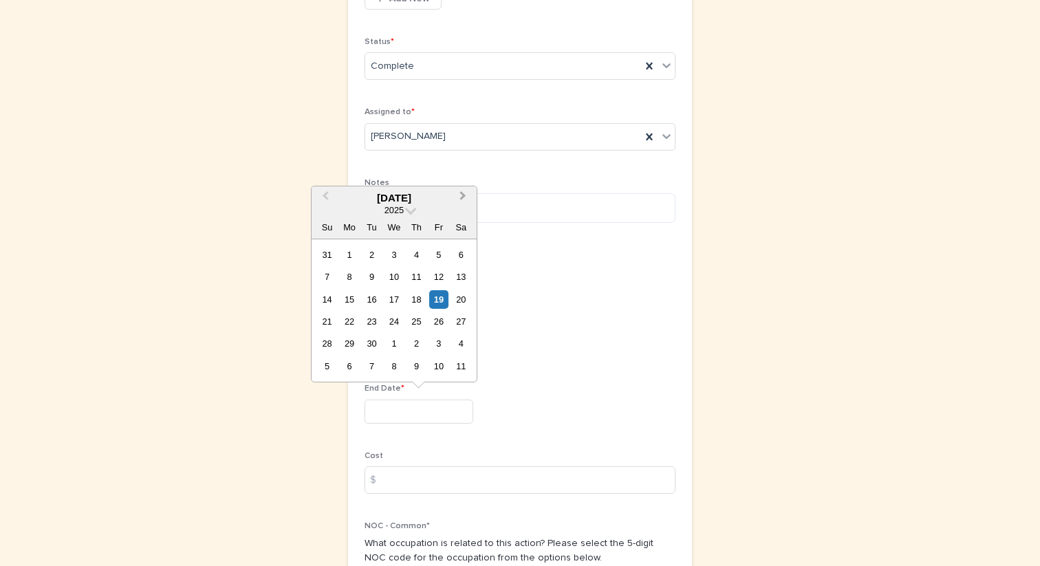
click at [464, 203] on button "Next Month" at bounding box center [464, 199] width 22 height 22
click at [457, 344] on div "1" at bounding box center [461, 343] width 19 height 19
type input "*********"
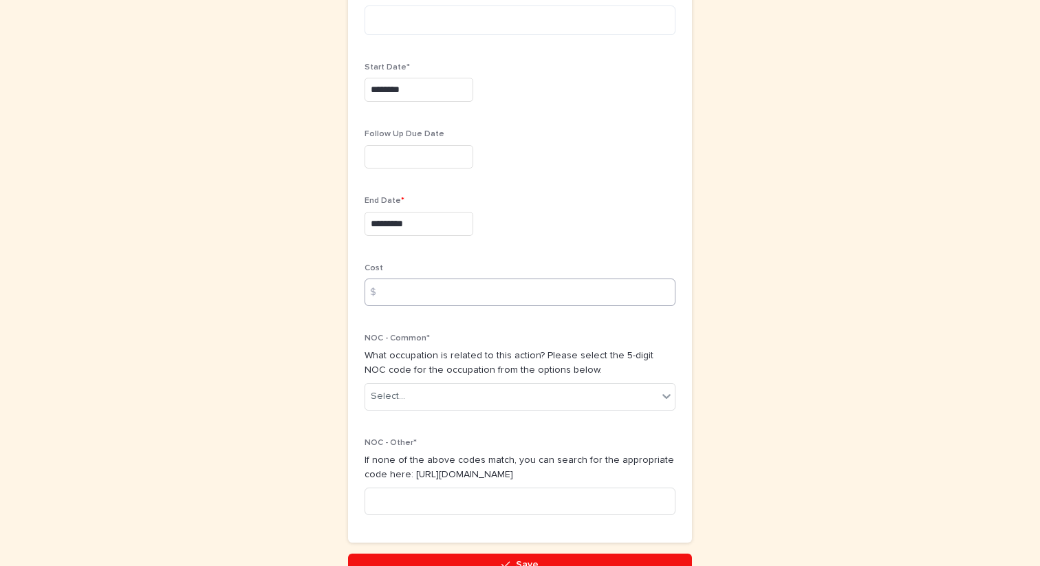
scroll to position [650, 0]
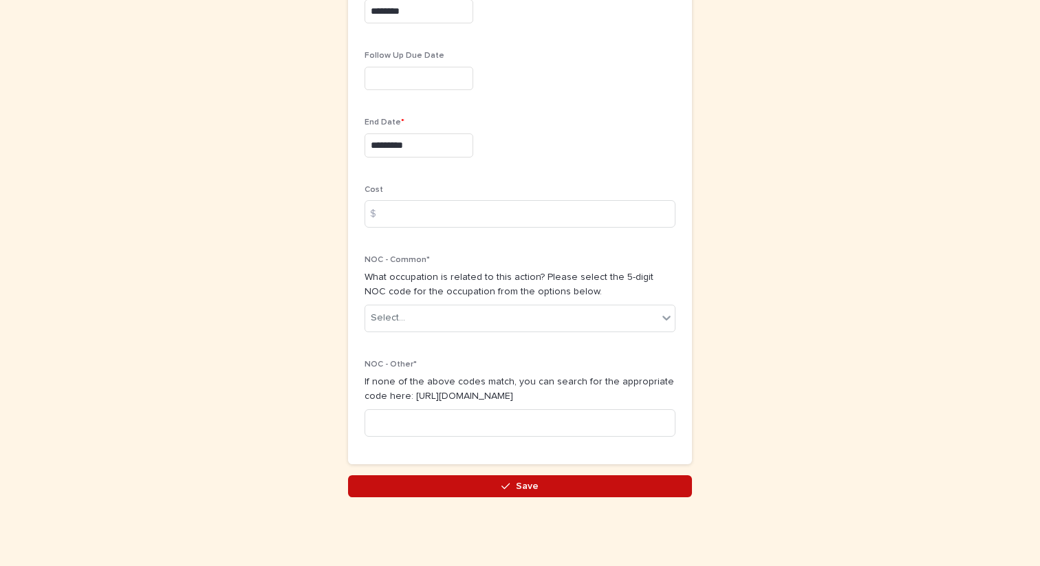
click at [450, 478] on button "Save" at bounding box center [520, 486] width 344 height 22
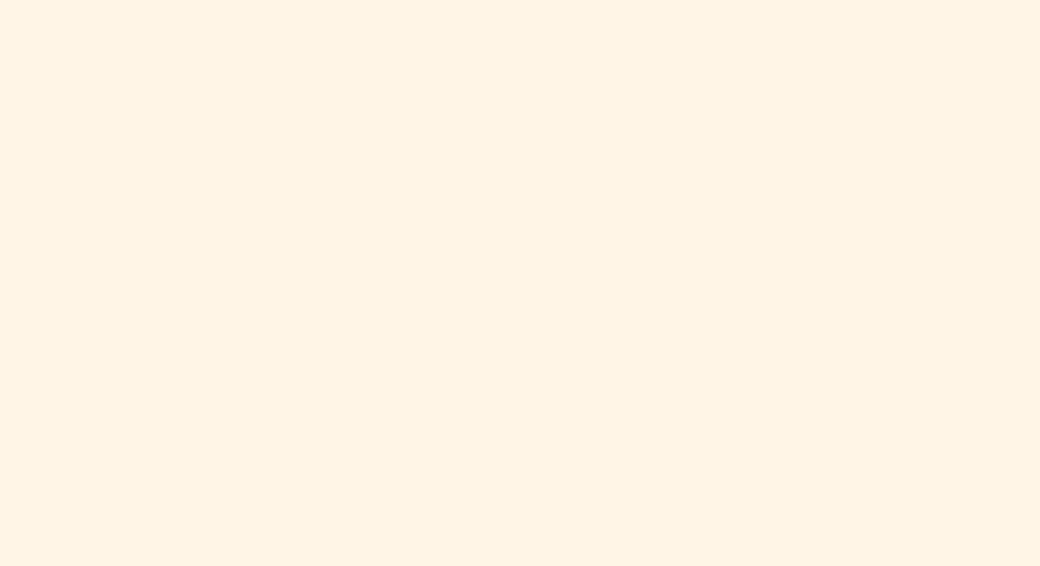
scroll to position [1019, 0]
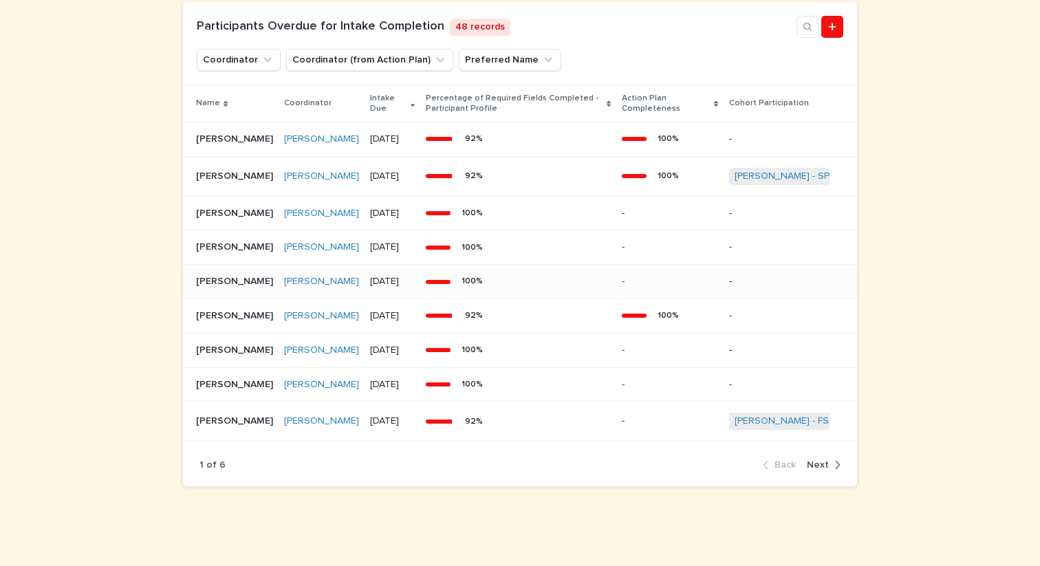
scroll to position [1205, 0]
click at [226, 427] on p "Yusuf Wele Karatu" at bounding box center [236, 420] width 80 height 14
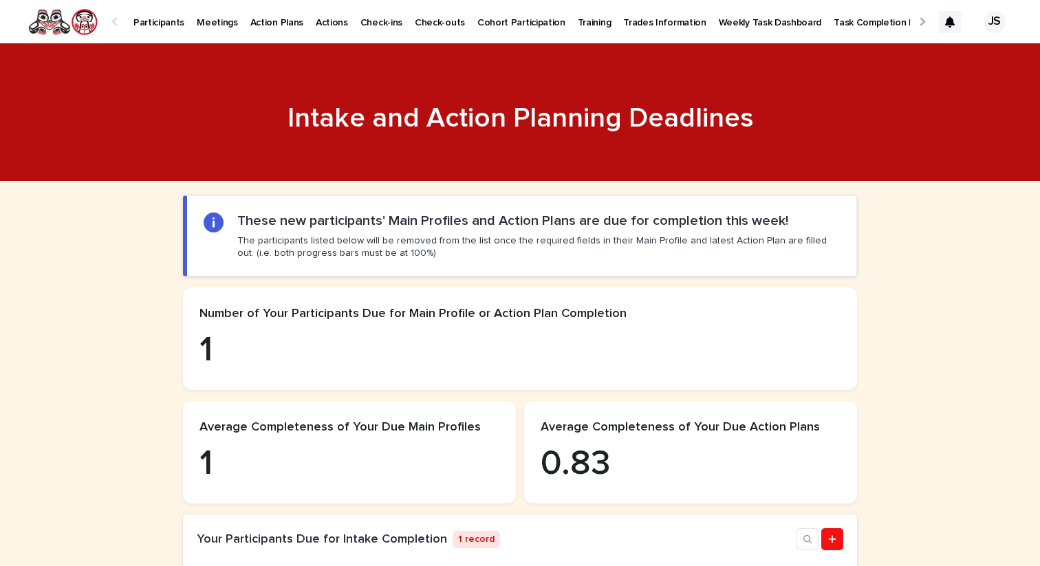
click at [718, 17] on p "Weekly Task Dashboard" at bounding box center [769, 14] width 103 height 29
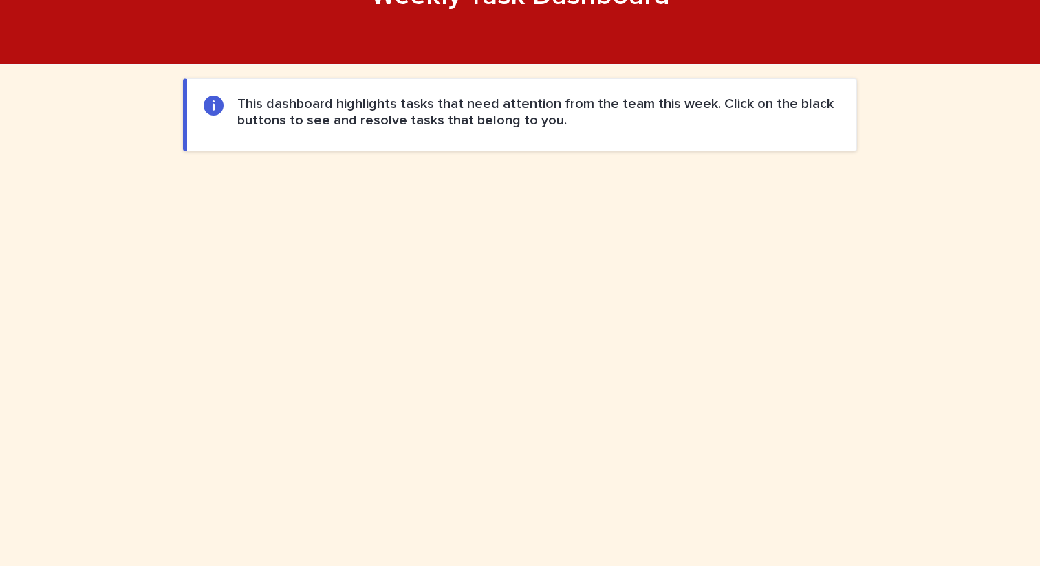
scroll to position [637, 0]
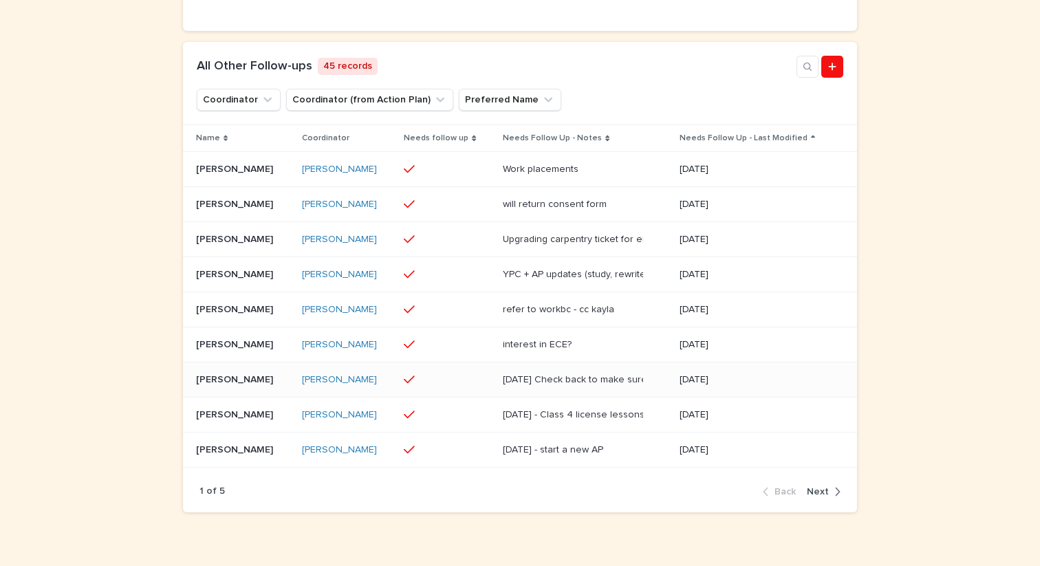
scroll to position [685, 0]
click at [216, 420] on p "[PERSON_NAME]" at bounding box center [236, 413] width 80 height 14
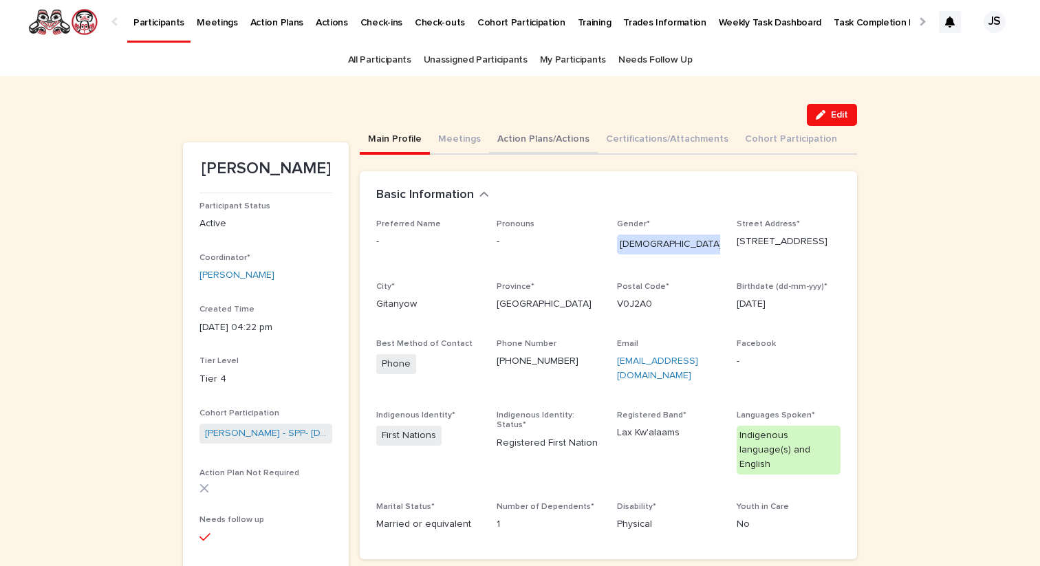
click at [525, 139] on button "Action Plans/Actions" at bounding box center [543, 140] width 109 height 29
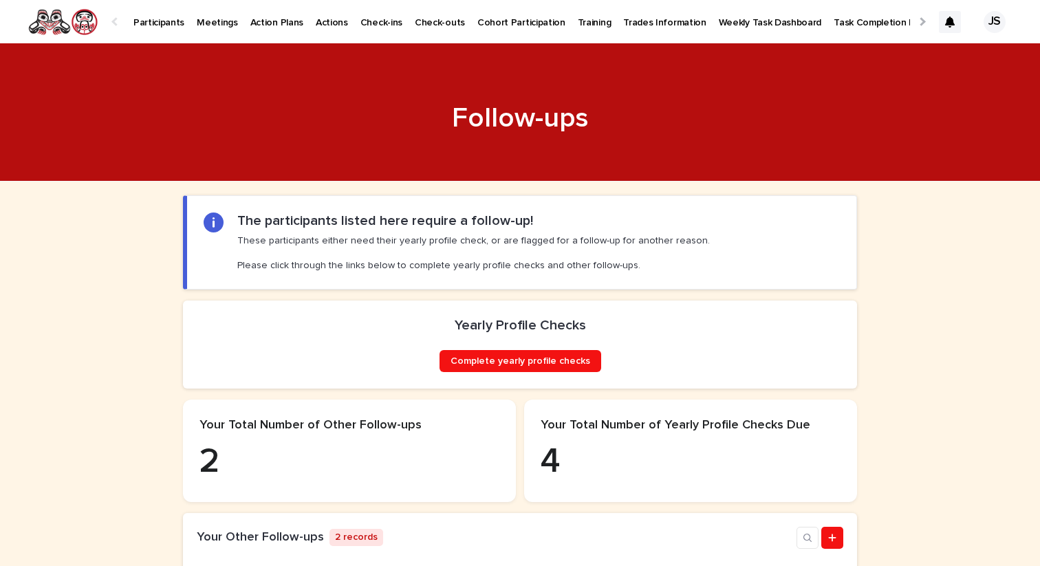
scroll to position [1, 0]
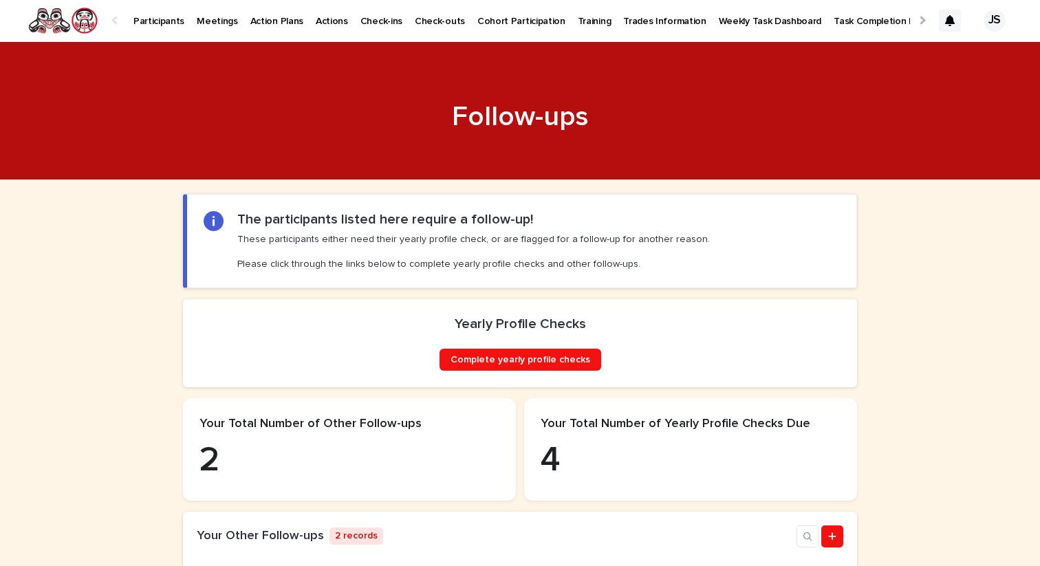
click at [740, 12] on p "Weekly Task Dashboard" at bounding box center [769, 13] width 103 height 29
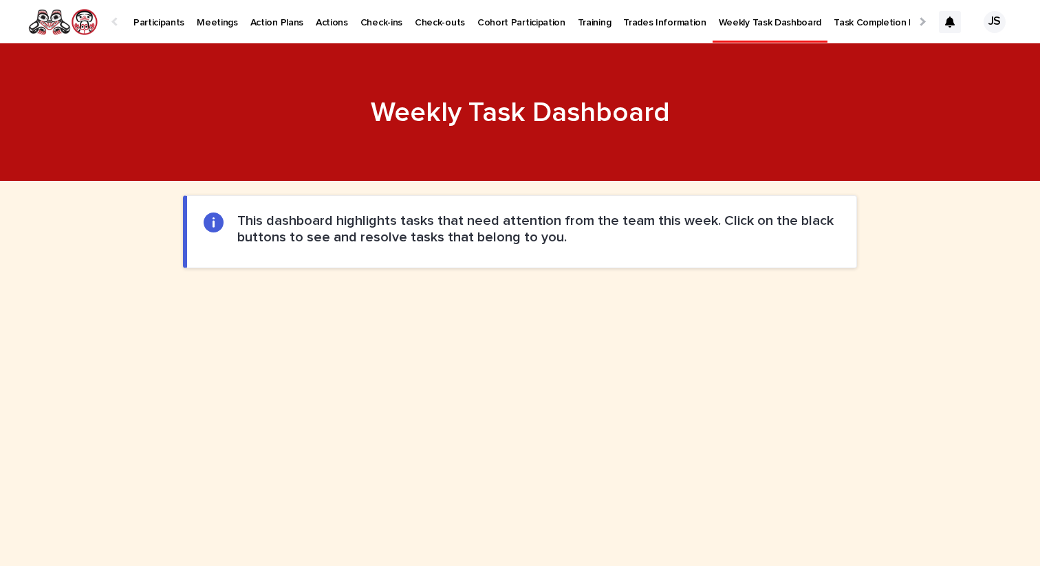
scroll to position [637, 0]
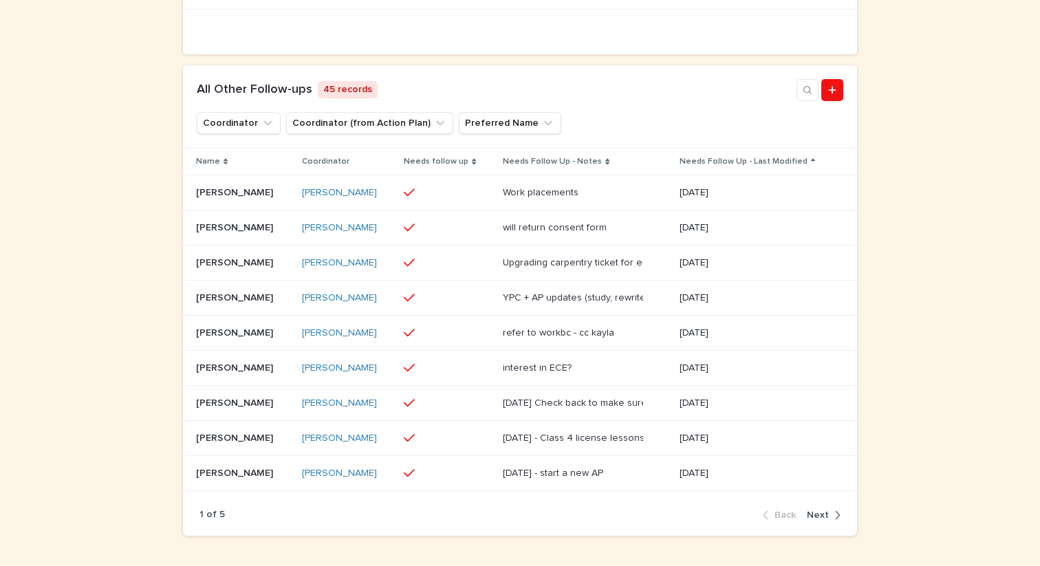
scroll to position [723, 0]
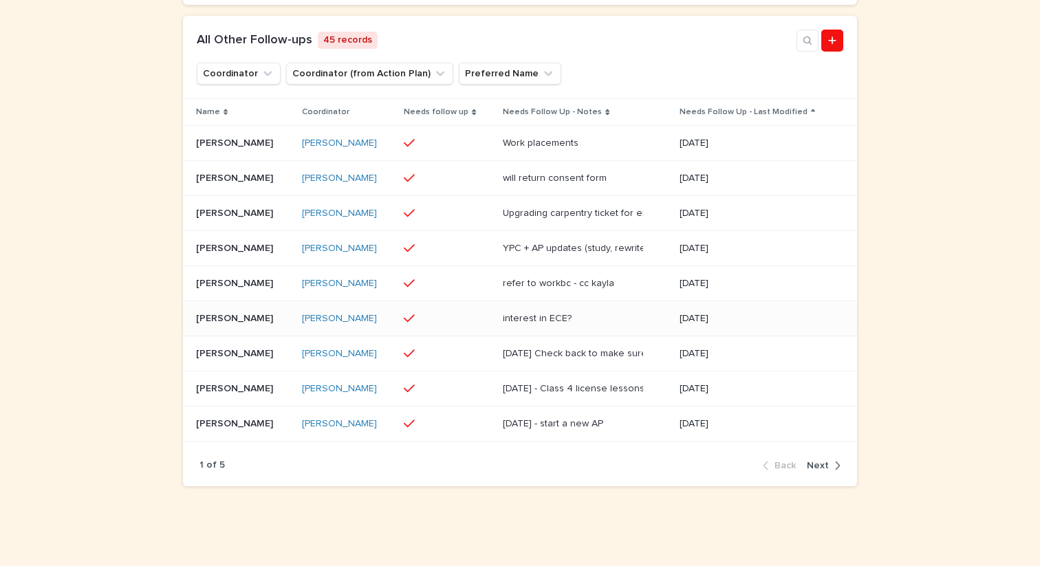
click at [241, 320] on p "[PERSON_NAME]" at bounding box center [236, 317] width 80 height 14
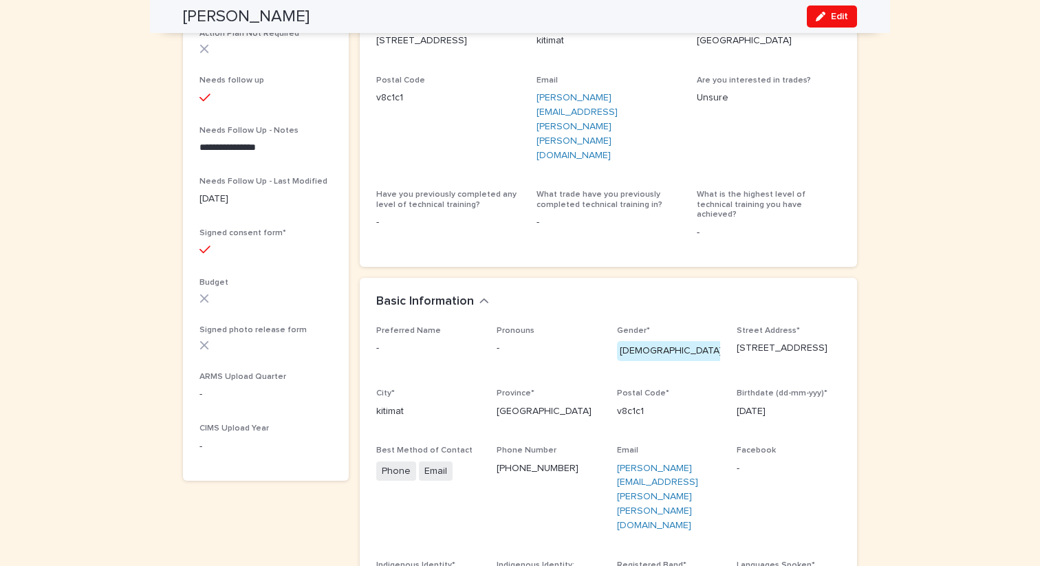
scroll to position [443, 0]
